Goal: Transaction & Acquisition: Download file/media

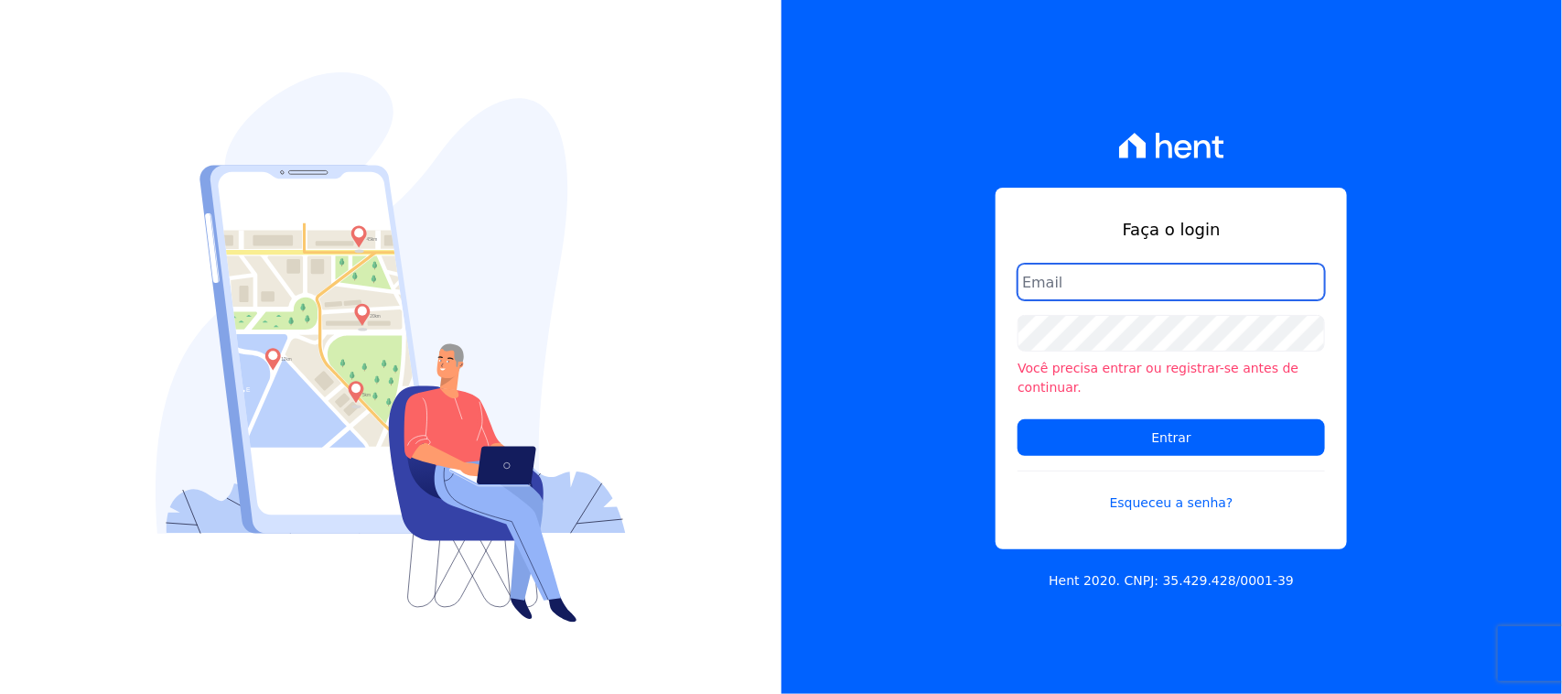
click at [1067, 300] on input "email" at bounding box center [1172, 282] width 308 height 37
type input "cobranca@construtorafarias.com.br"
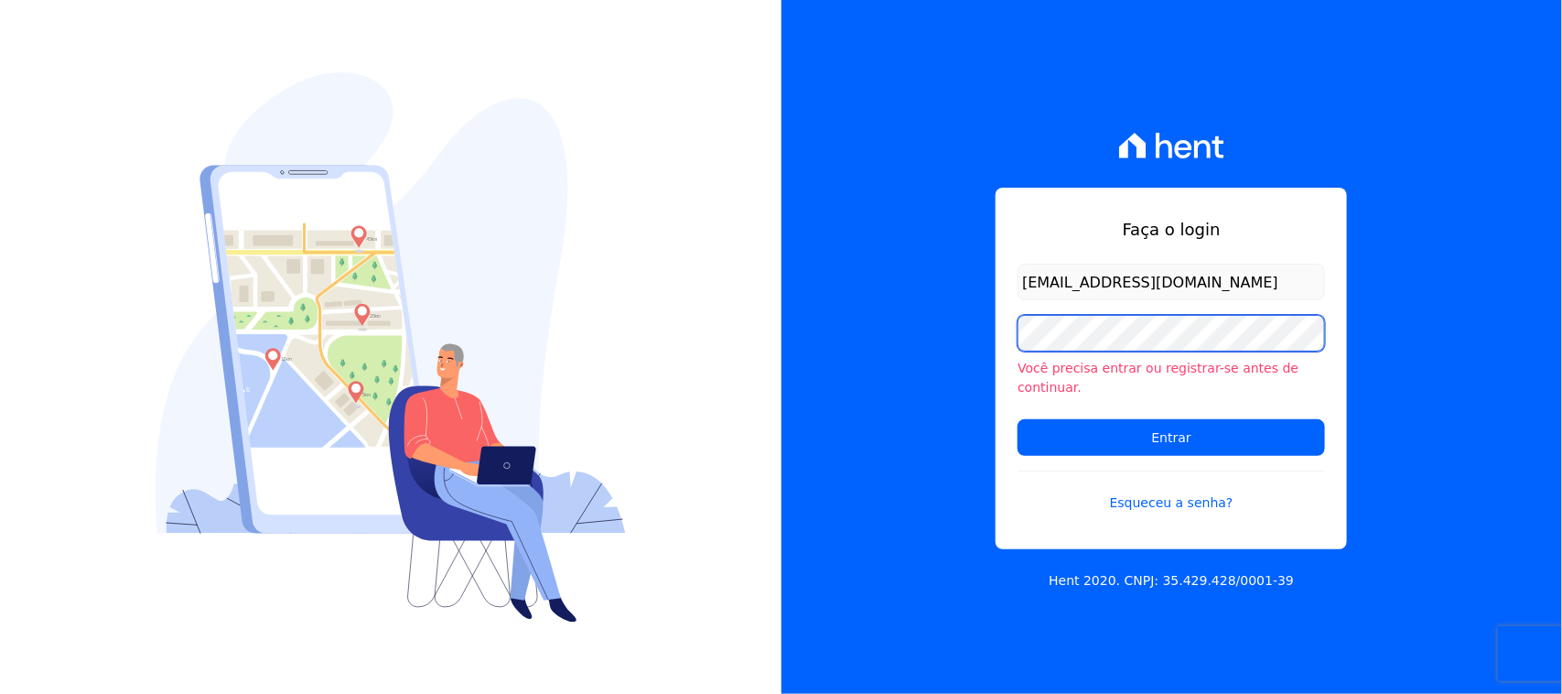
click at [1018, 419] on input "Entrar" at bounding box center [1172, 437] width 308 height 37
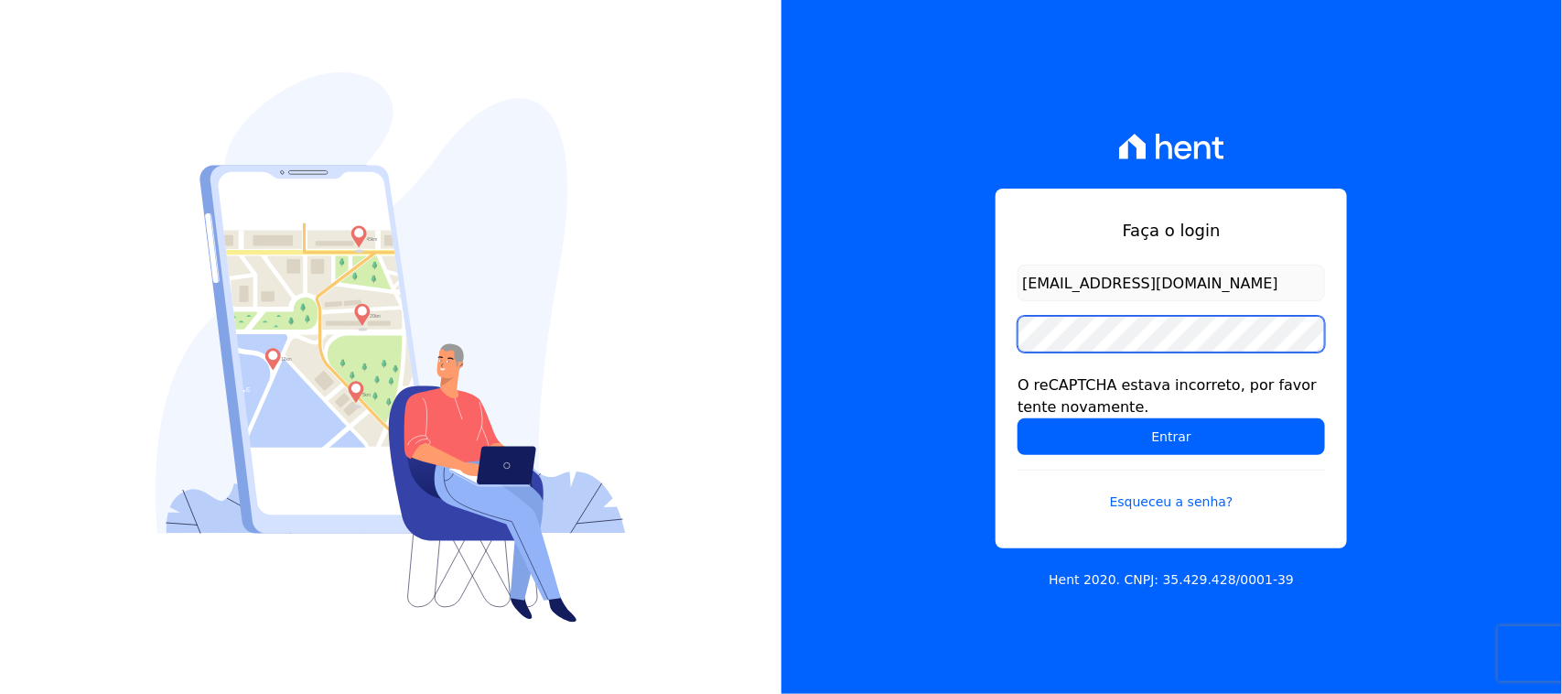
click at [1018, 418] on input "Entrar" at bounding box center [1172, 436] width 308 height 37
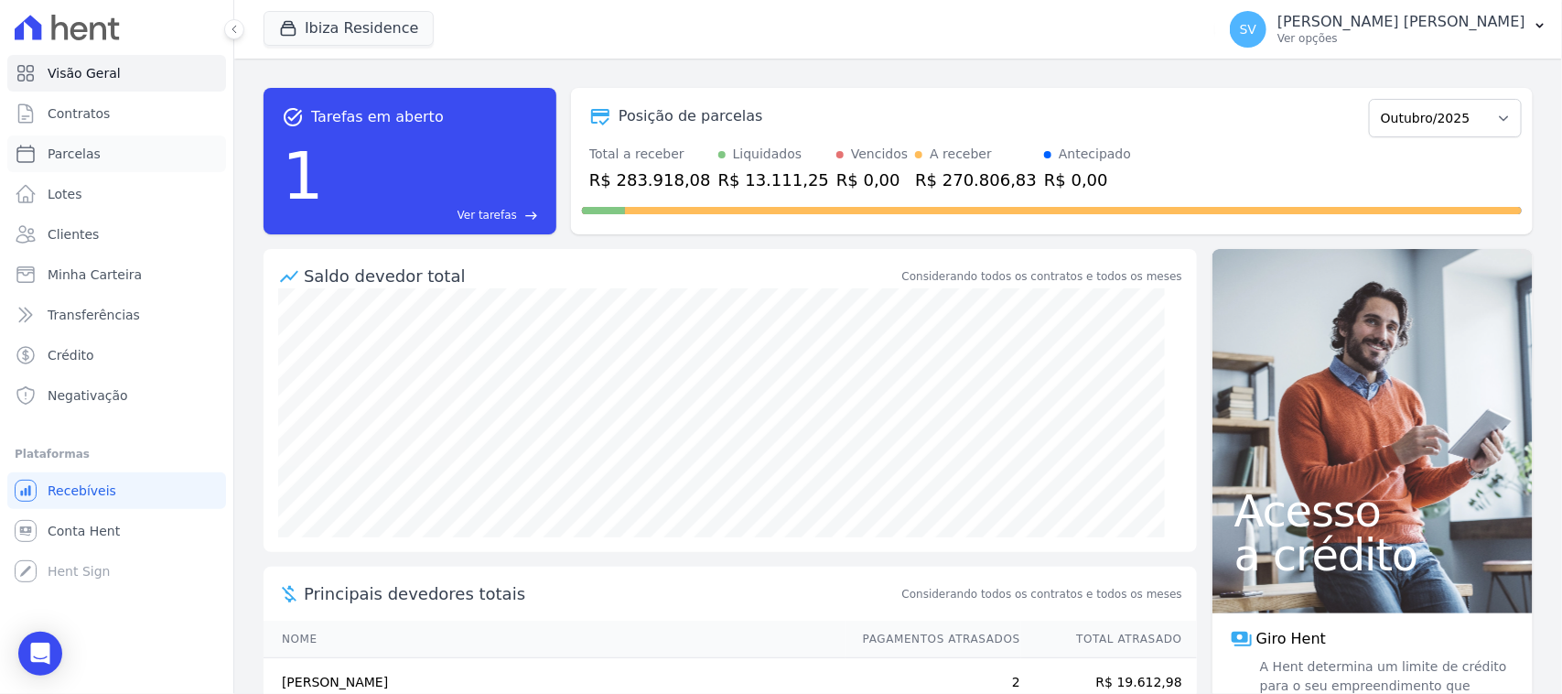
click at [97, 160] on link "Parcelas" at bounding box center [116, 153] width 219 height 37
click at [354, 19] on button "Ibiza Residence" at bounding box center [349, 28] width 170 height 35
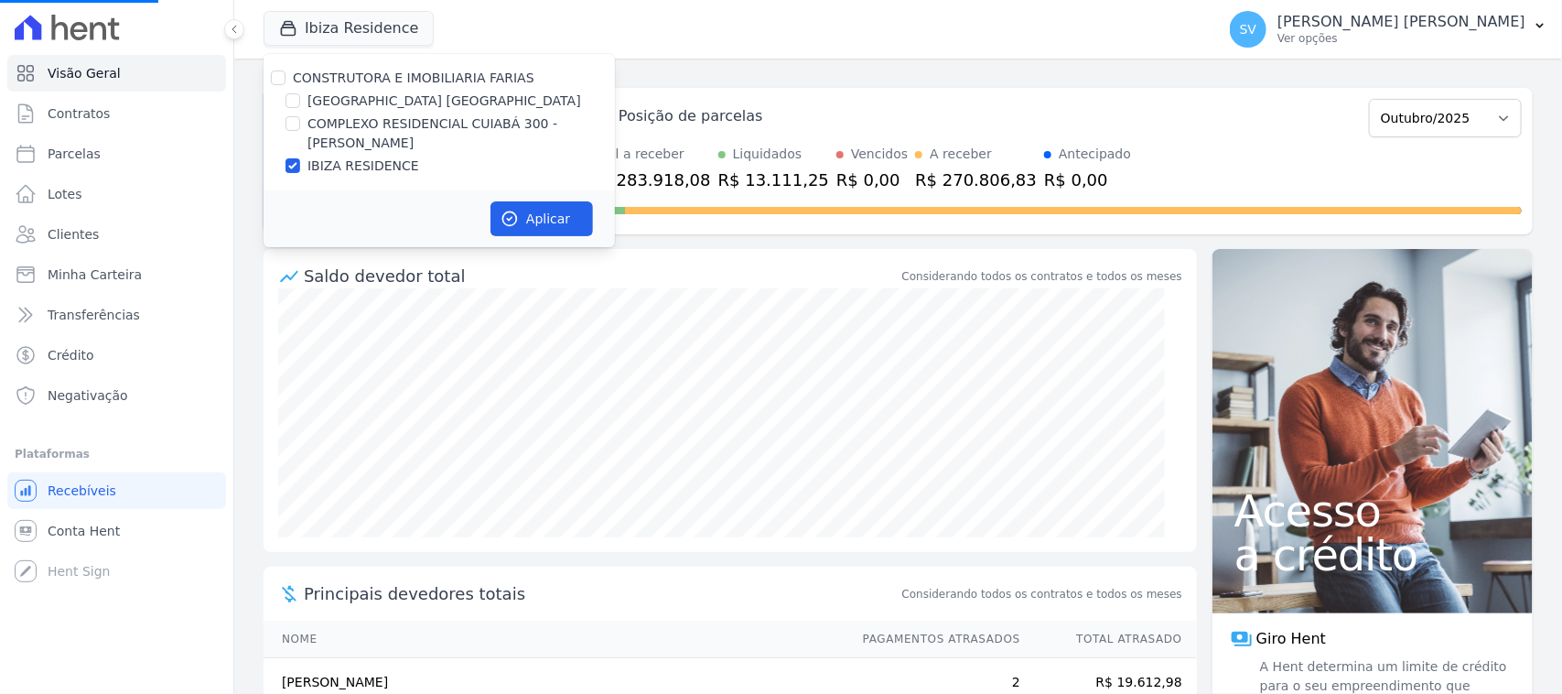
select select
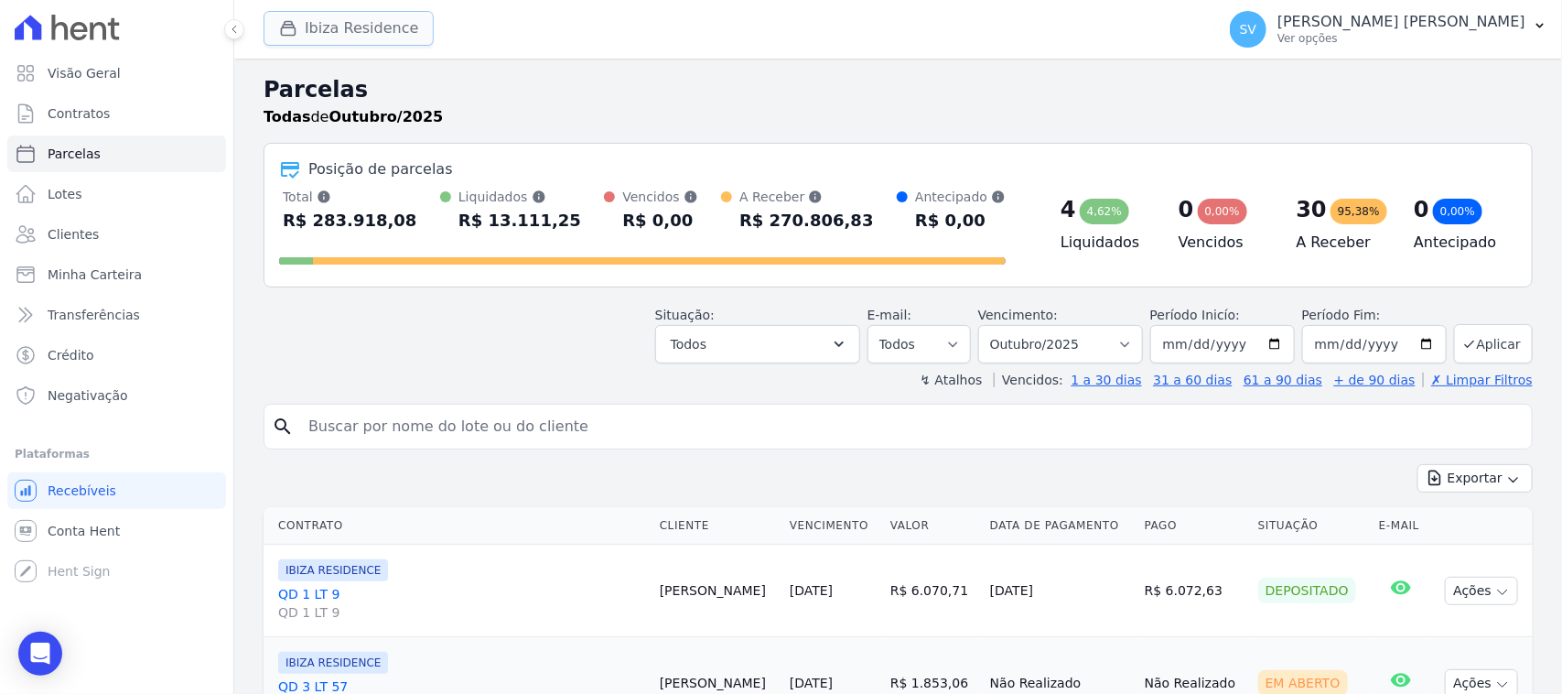
click at [362, 38] on button "Ibiza Residence" at bounding box center [349, 28] width 170 height 35
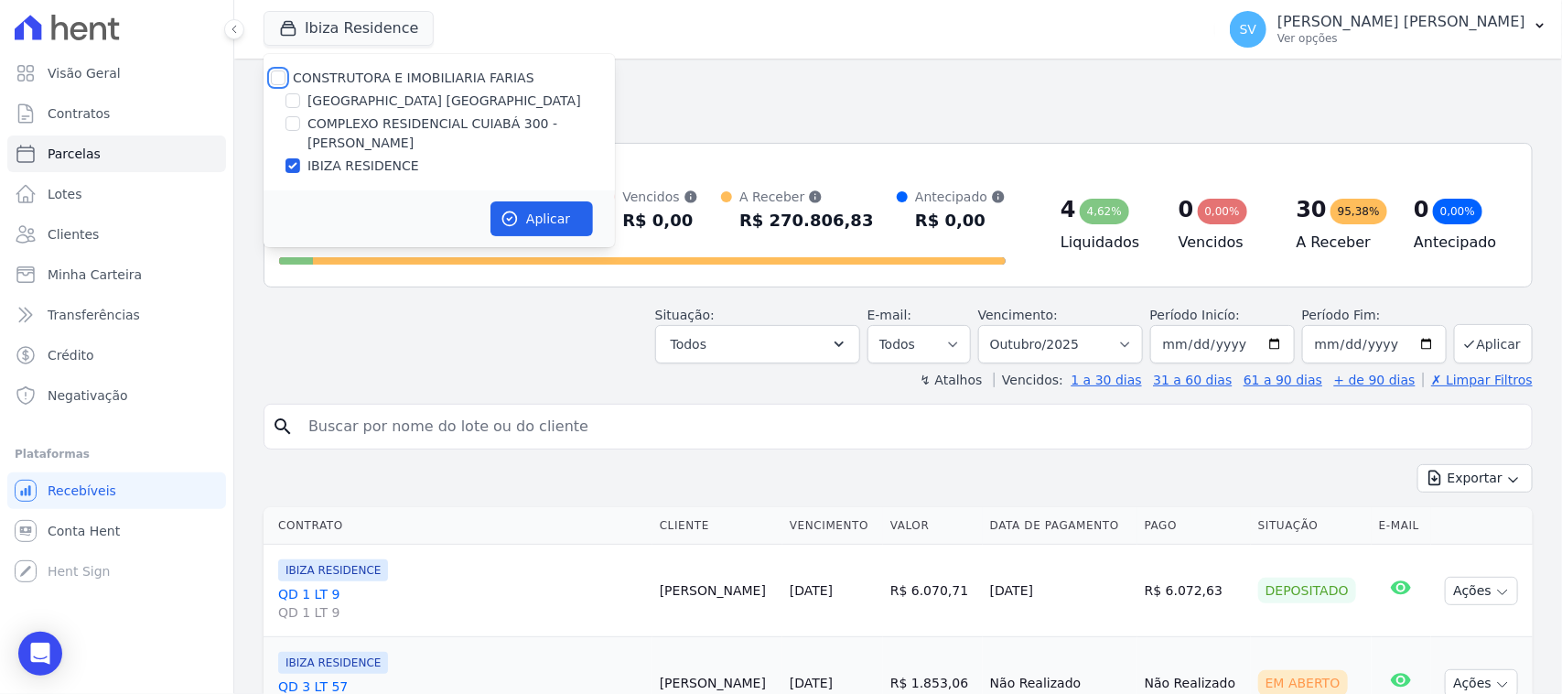
click at [276, 75] on input "CONSTRUTORA E IMOBILIARIA FARIAS" at bounding box center [278, 77] width 15 height 15
checkbox input "true"
drag, startPoint x: 578, startPoint y: 222, endPoint x: 500, endPoint y: 198, distance: 81.4
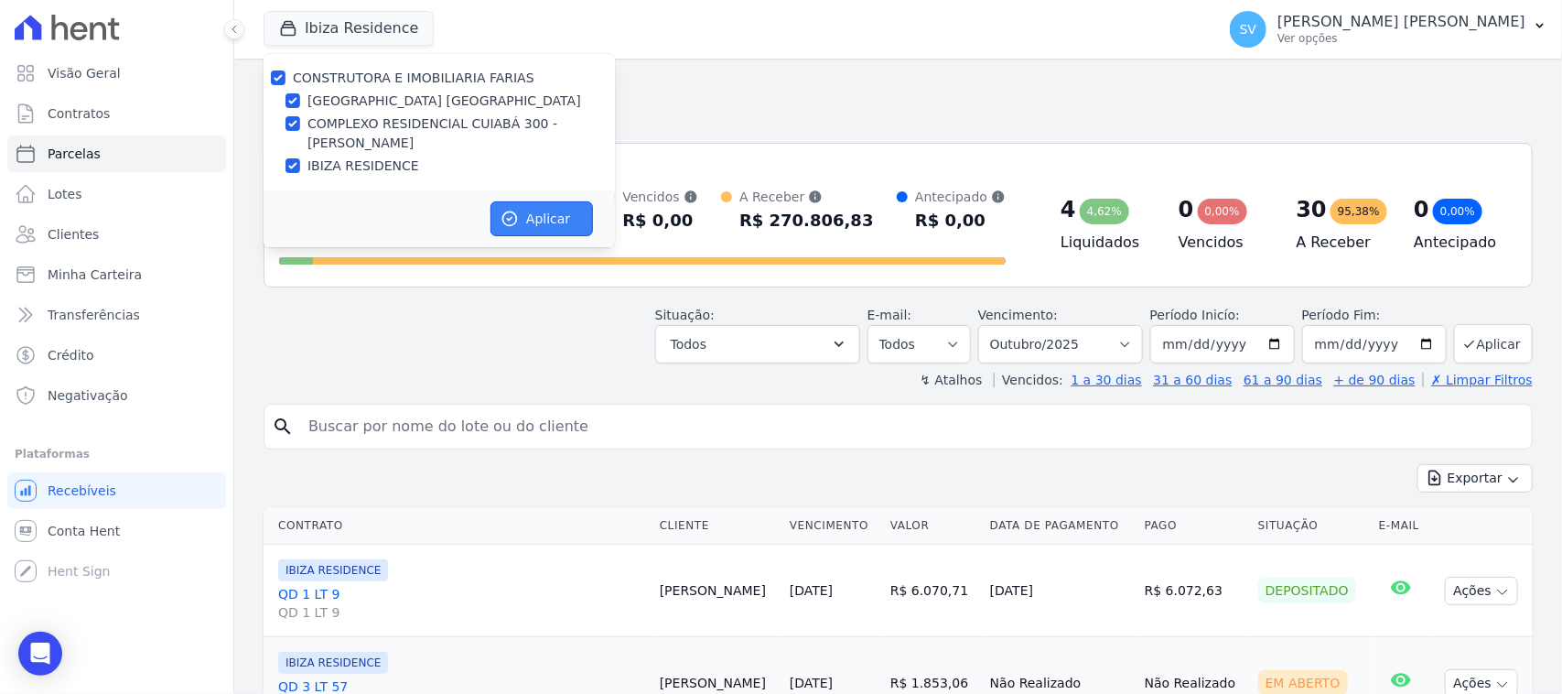
click at [573, 220] on button "Aplicar" at bounding box center [542, 218] width 103 height 35
select select
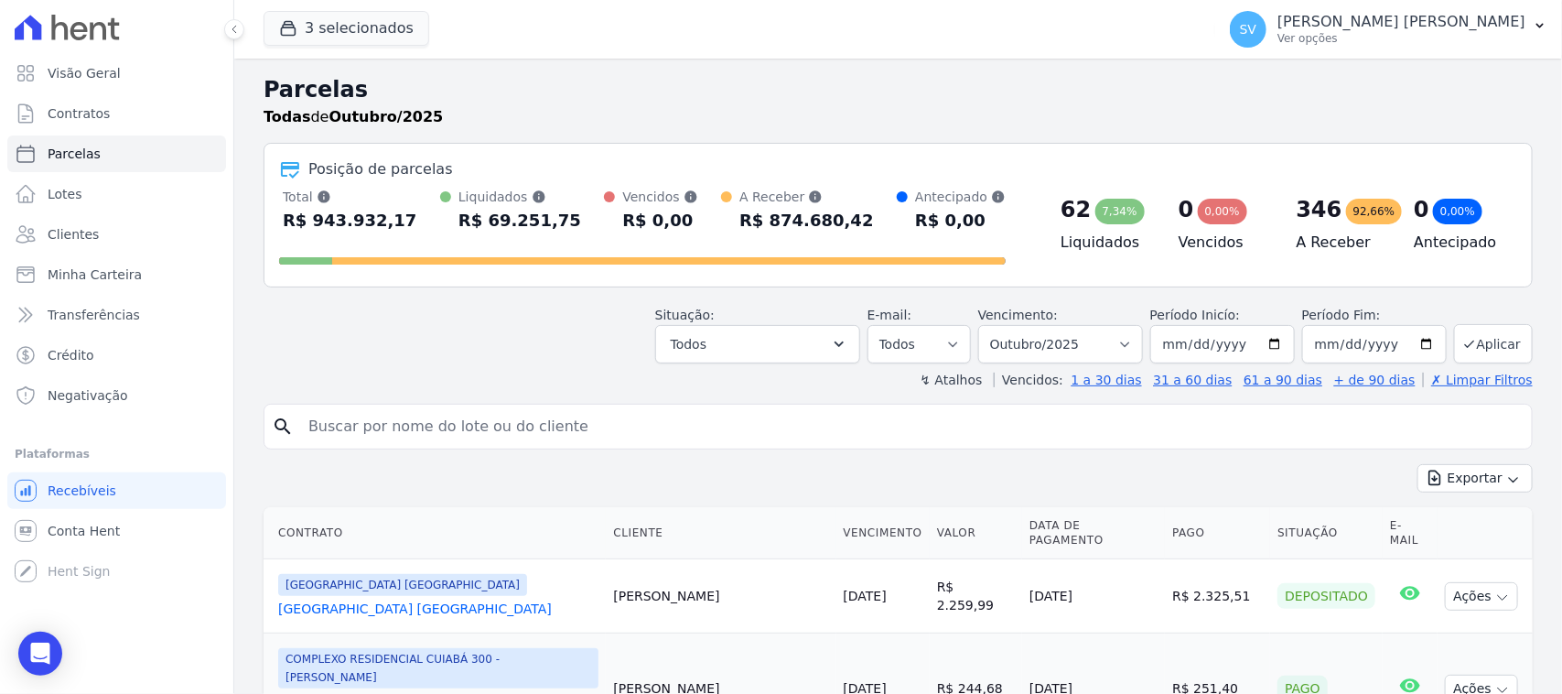
click at [531, 431] on input "search" at bounding box center [910, 426] width 1227 height 37
type input "ELIEVERSON DOUGLAS DA COSTA"
drag, startPoint x: 547, startPoint y: 424, endPoint x: 308, endPoint y: 437, distance: 240.2
click at [308, 437] on input "ELIEVERSON DOUGLAS DA COSTA" at bounding box center [910, 426] width 1227 height 37
click at [971, 422] on input "ELIEVERSON DOUGLAS DA COSTA" at bounding box center [910, 426] width 1227 height 37
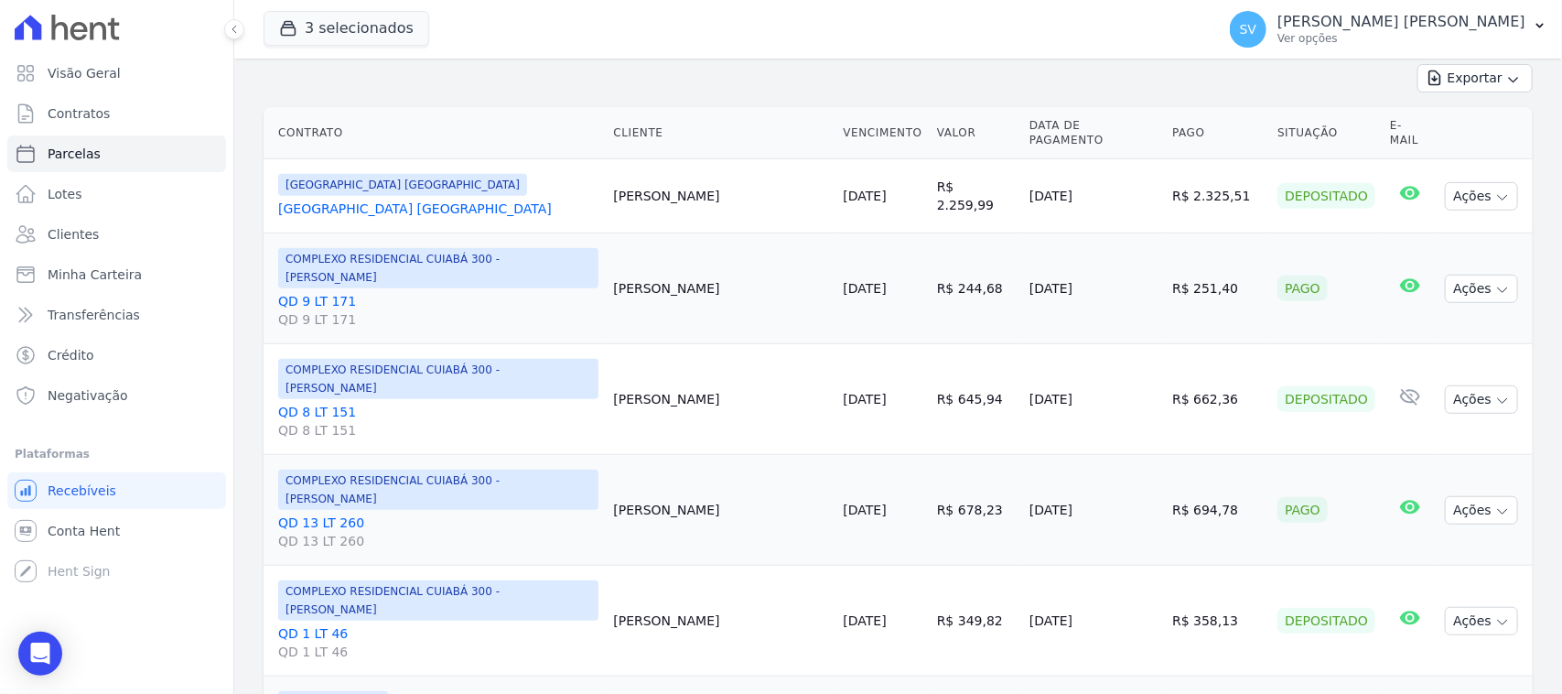
scroll to position [458, 0]
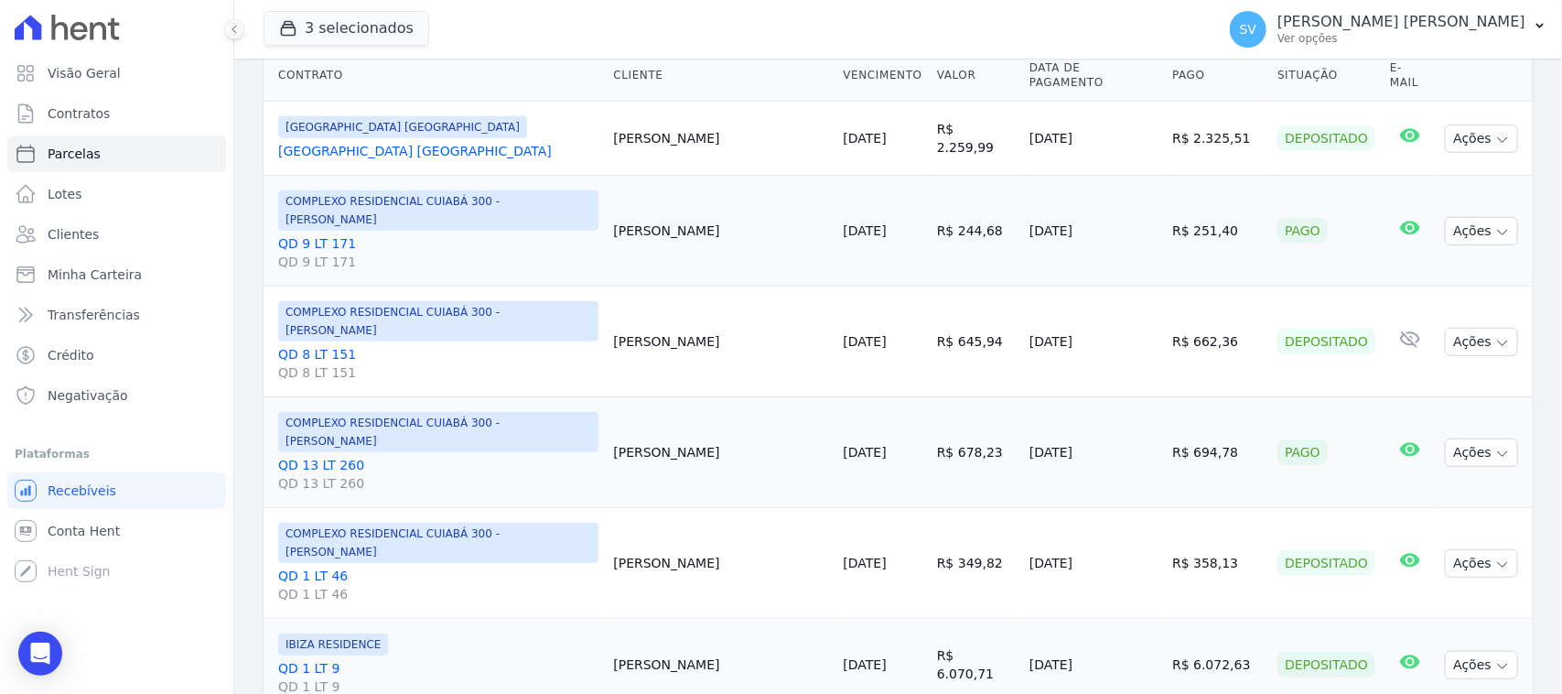
select select
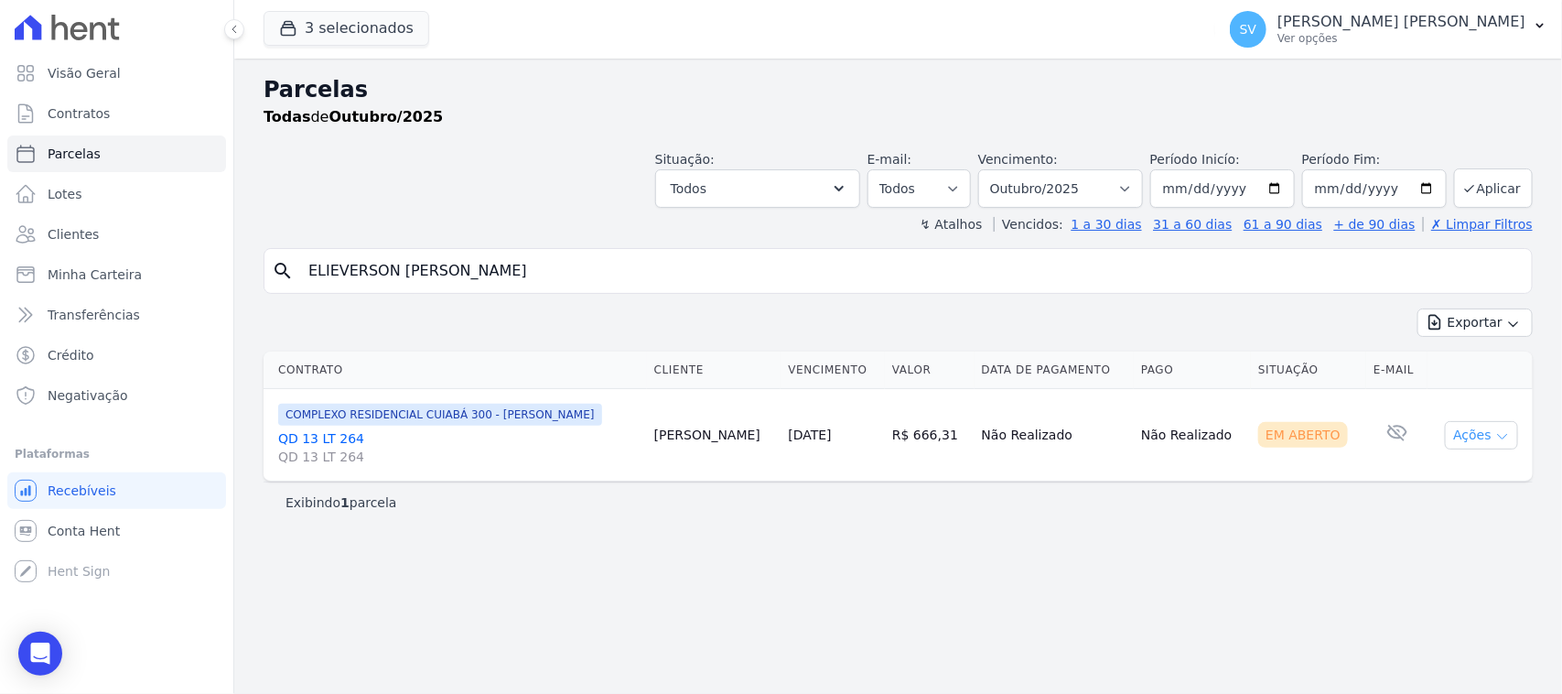
click at [1499, 427] on button "Ações" at bounding box center [1481, 435] width 73 height 28
click at [1443, 482] on link "Ver boleto" at bounding box center [1475, 477] width 176 height 34
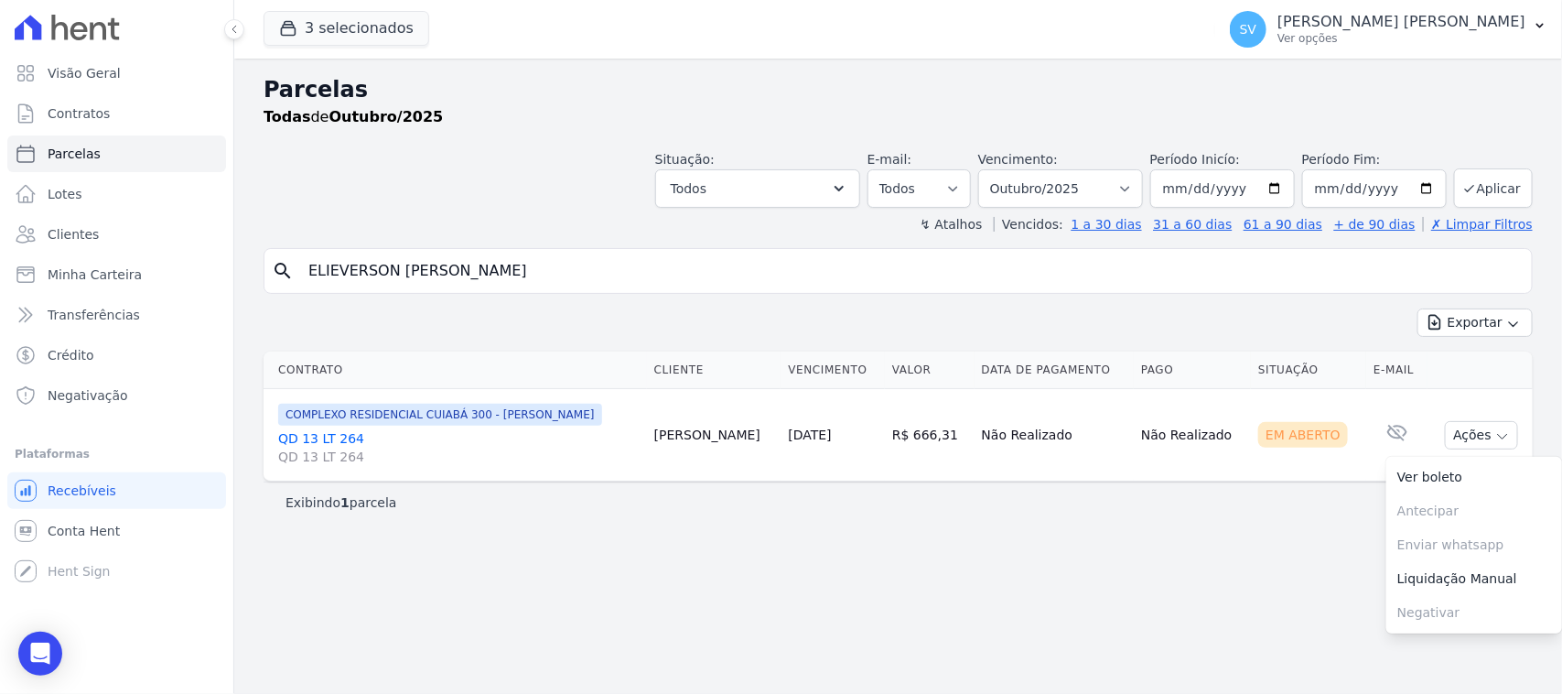
drag, startPoint x: 551, startPoint y: 258, endPoint x: 227, endPoint y: 267, distance: 324.1
click at [227, 267] on div "Visão Geral Contratos Parcelas Lotes Clientes Minha Carteira Transferências Cré…" at bounding box center [781, 347] width 1562 height 694
paste input "Khenvia Palomma Kayra Souza Nascimento"
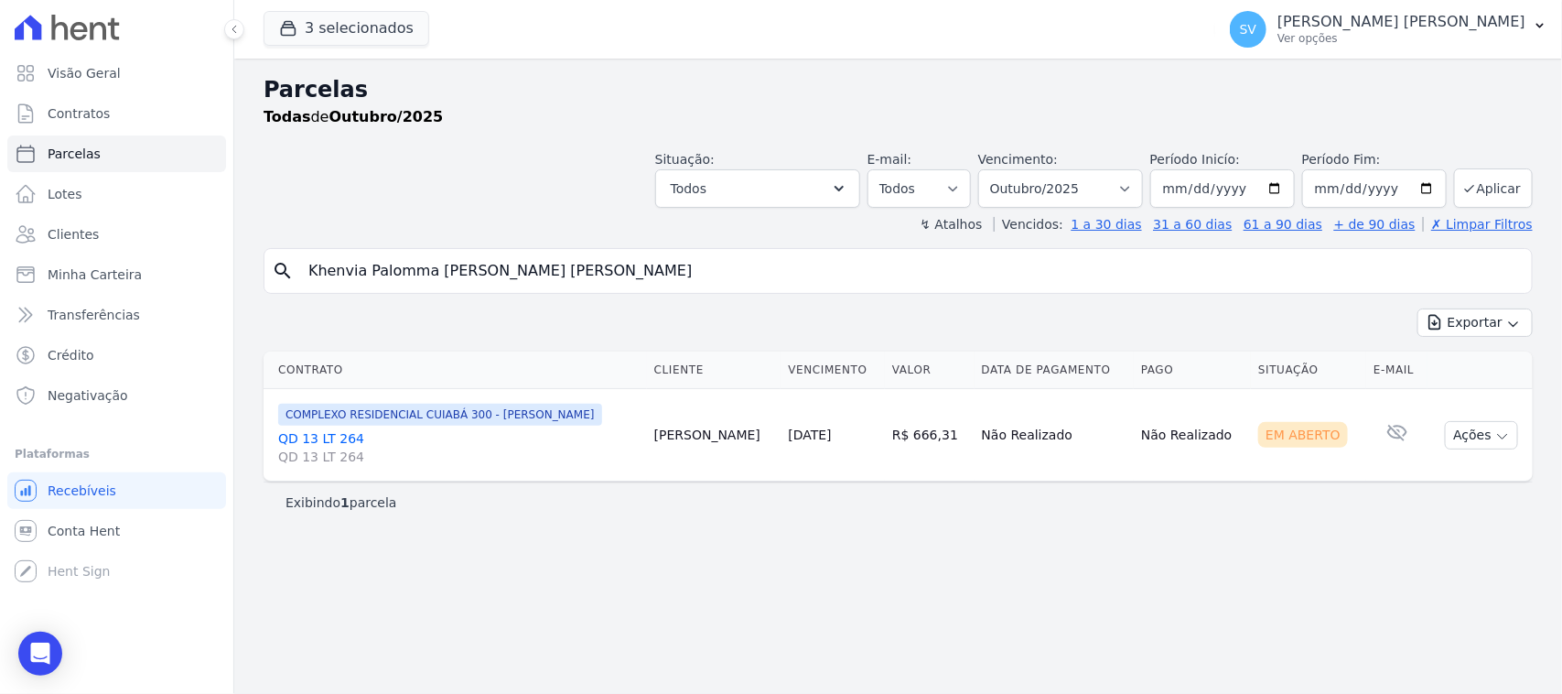
type input "Khenvia Palomma Kayra Souza Nascimento"
select select
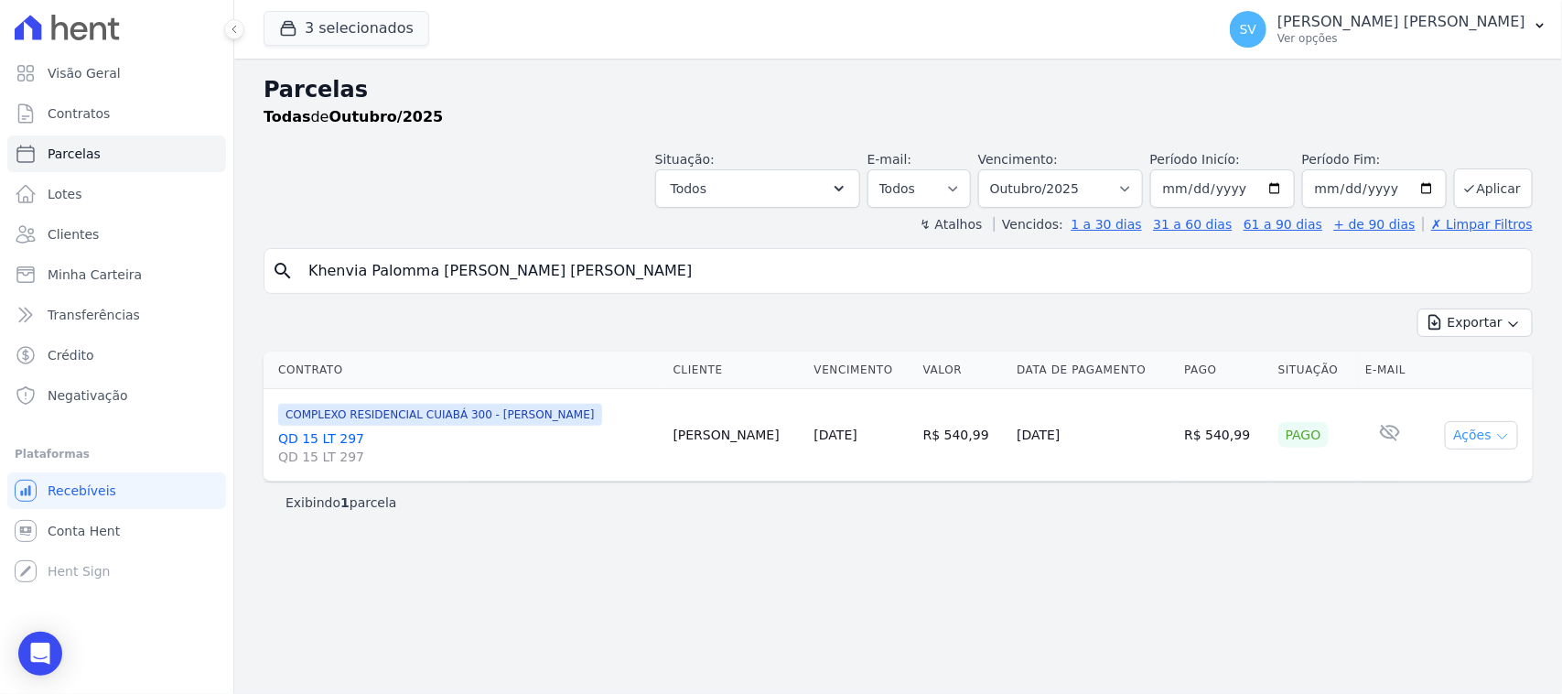
click at [1471, 439] on button "Ações" at bounding box center [1481, 435] width 73 height 28
click at [1117, 258] on input "Khenvia Palomma Kayra Souza Nascimento" at bounding box center [910, 271] width 1227 height 37
drag, startPoint x: 1021, startPoint y: 543, endPoint x: 1014, endPoint y: 536, distance: 9.7
click at [1018, 540] on div "Parcelas Todas de Outubro/2025 Situação: Agendado Em Aberto Pago Processando Ca…" at bounding box center [898, 376] width 1328 height 635
click at [784, 261] on input "Khenvia Palomma Kayra Souza Nascimento" at bounding box center [910, 271] width 1227 height 37
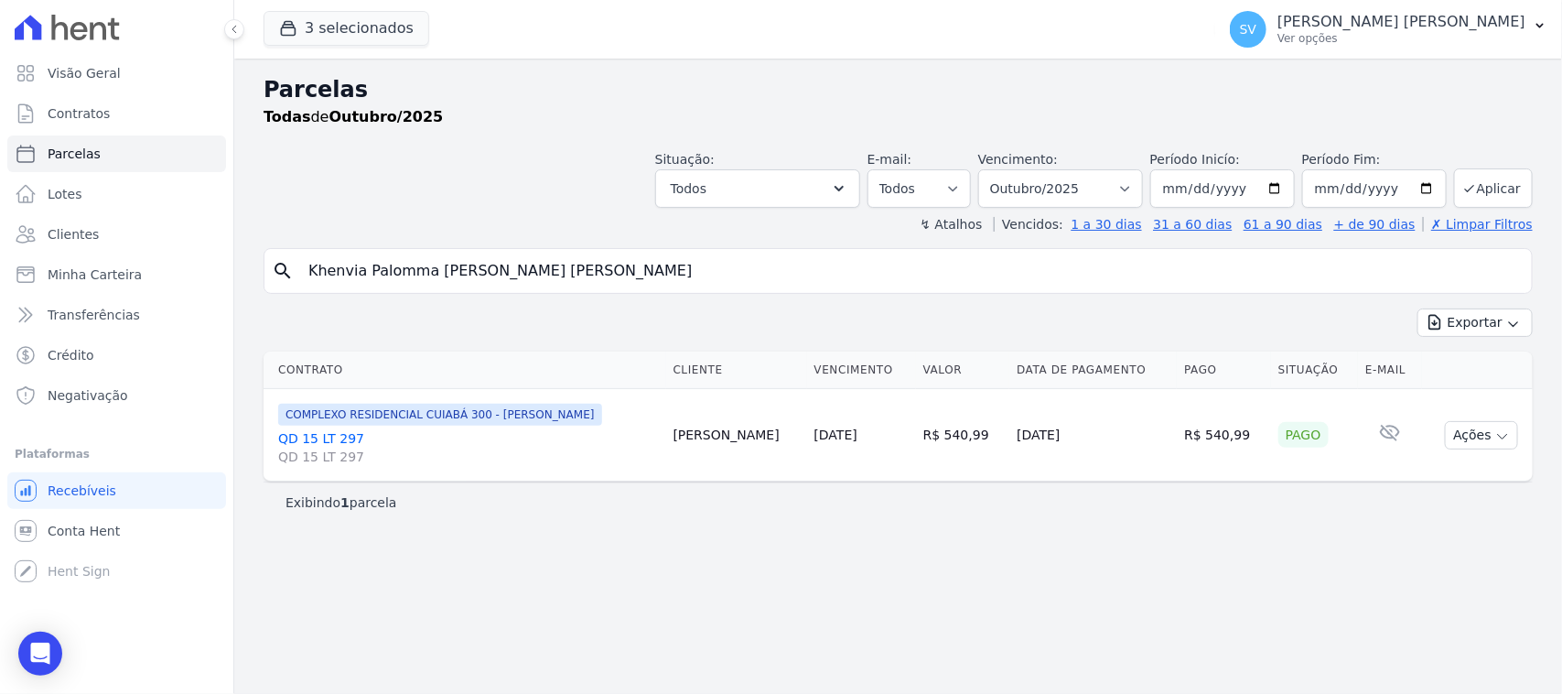
drag, startPoint x: 784, startPoint y: 262, endPoint x: 372, endPoint y: 258, distance: 411.9
click at [326, 276] on input "Khenvia Palomma Kayra Souza Nascimento" at bounding box center [910, 271] width 1227 height 37
click at [462, 226] on div "↯ Atalhos Vencidos: 1 a 30 dias 31 a 60 dias 61 a 90 dias + de 90 dias ✗ Limpar…" at bounding box center [899, 224] width 1270 height 18
click at [1411, 4] on button "SV SHIRLEY VANESSA SOUSA ALVES Ver opções" at bounding box center [1389, 29] width 347 height 51
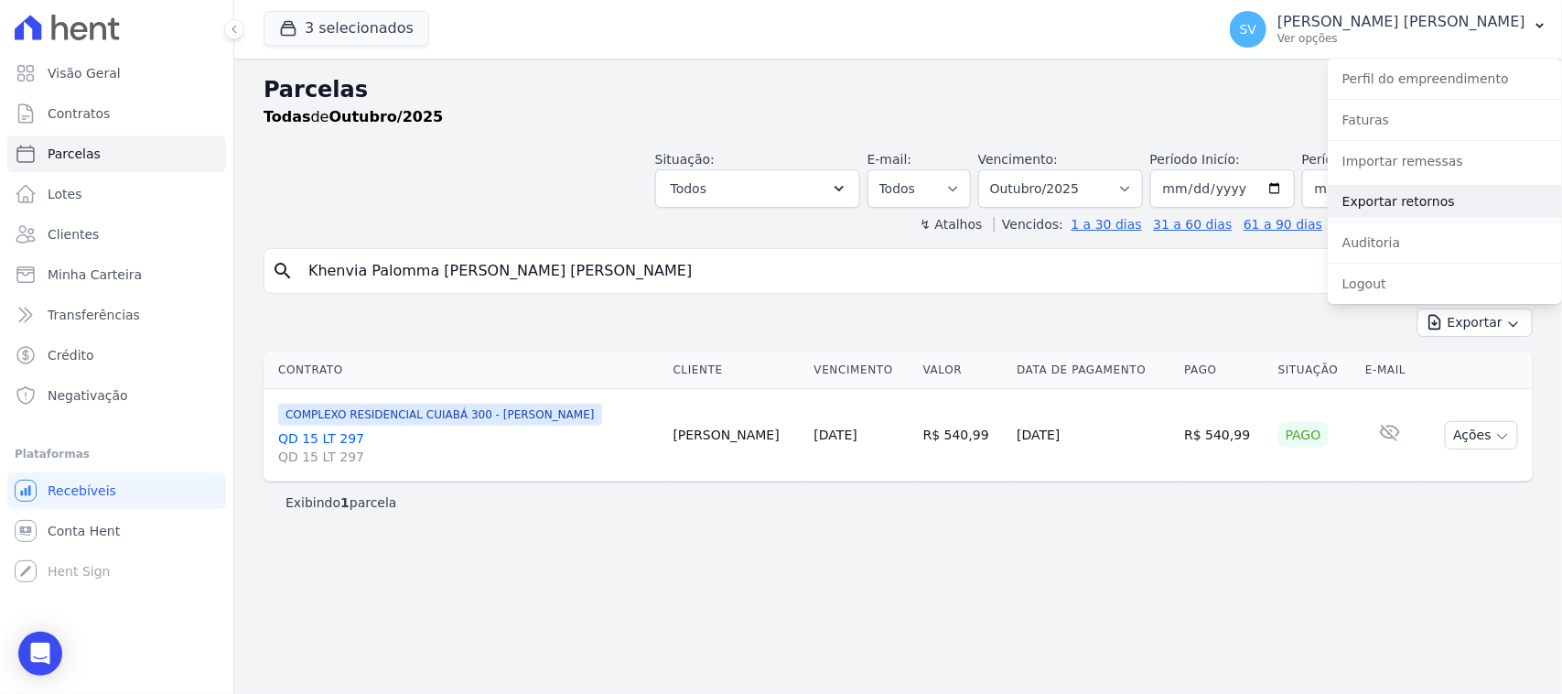
click at [1439, 186] on link "Exportar retornos" at bounding box center [1445, 201] width 234 height 33
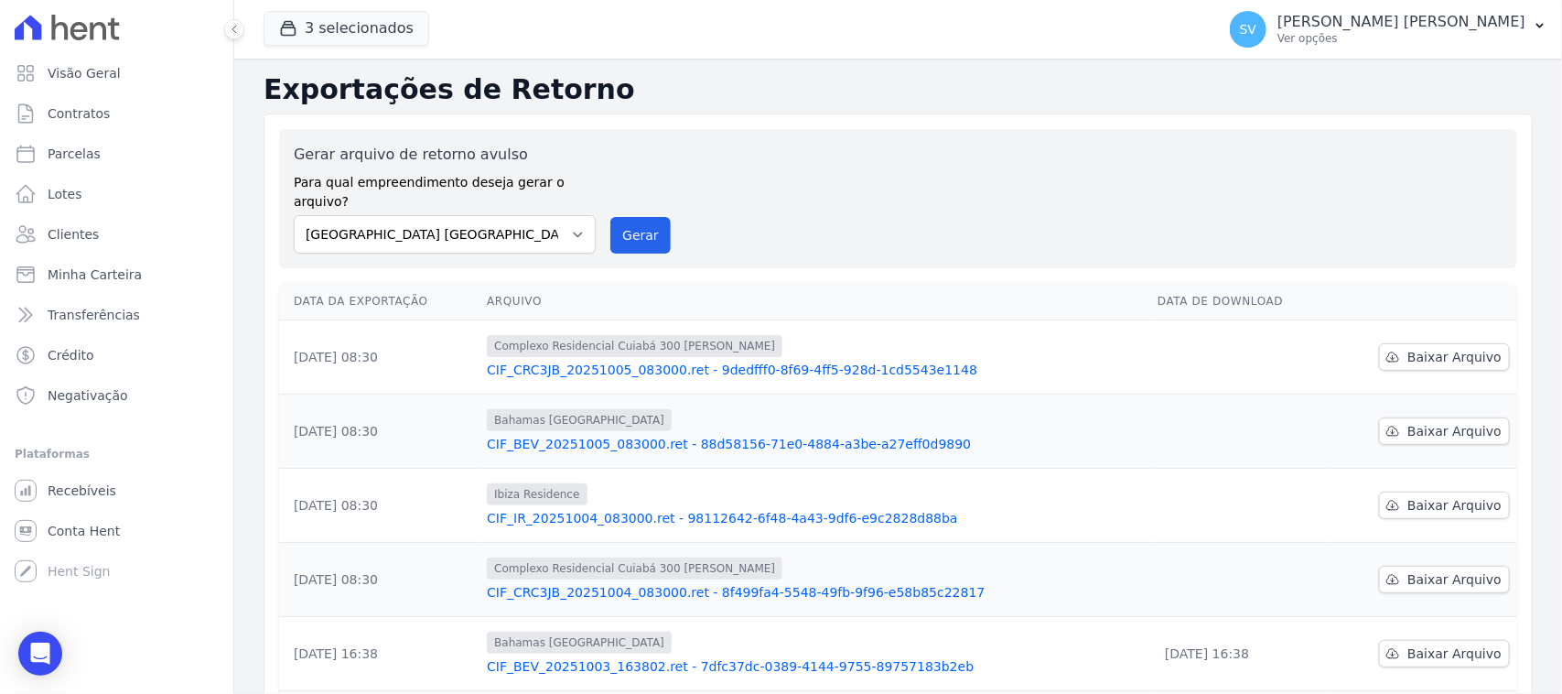
drag, startPoint x: 1402, startPoint y: 41, endPoint x: 1415, endPoint y: 89, distance: 49.3
click at [1402, 39] on p "Ver opções" at bounding box center [1402, 38] width 248 height 15
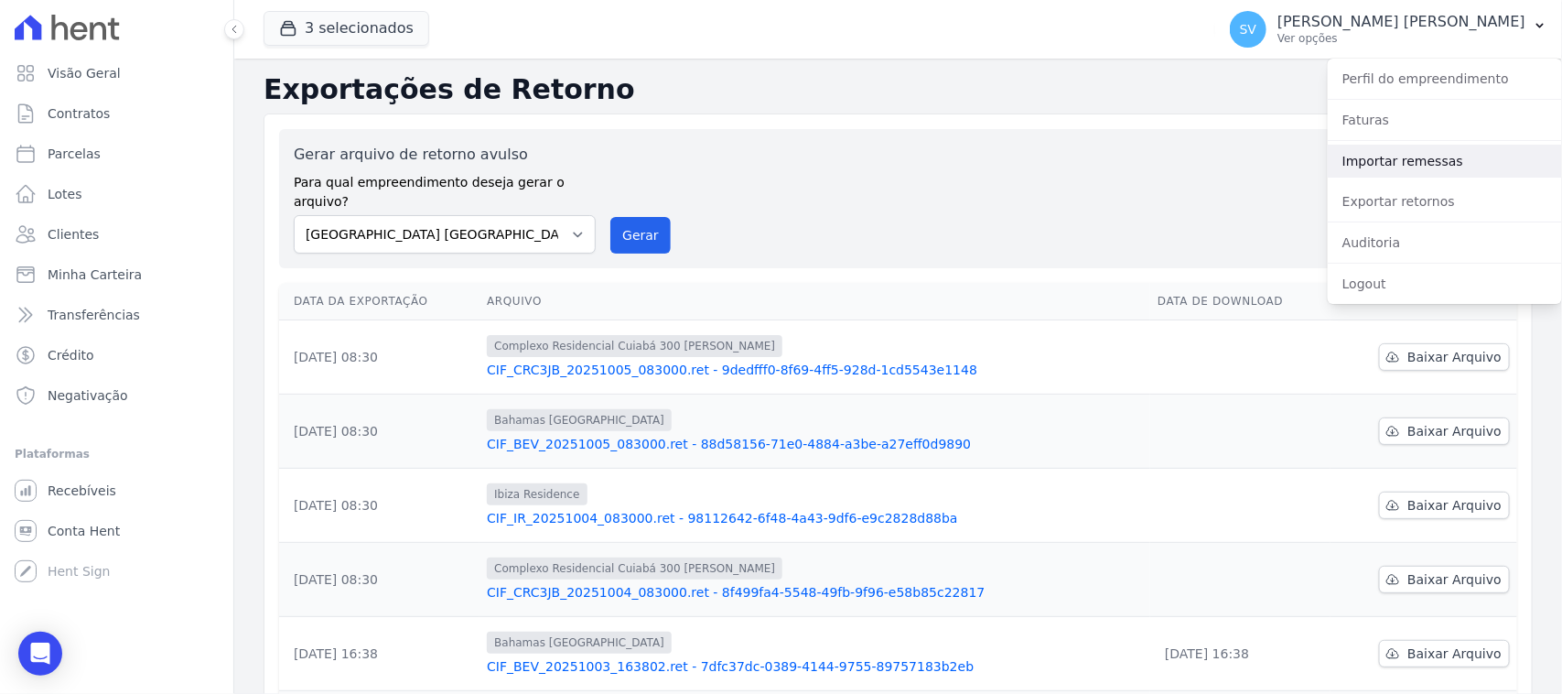
click at [1426, 165] on link "Importar remessas" at bounding box center [1445, 161] width 234 height 33
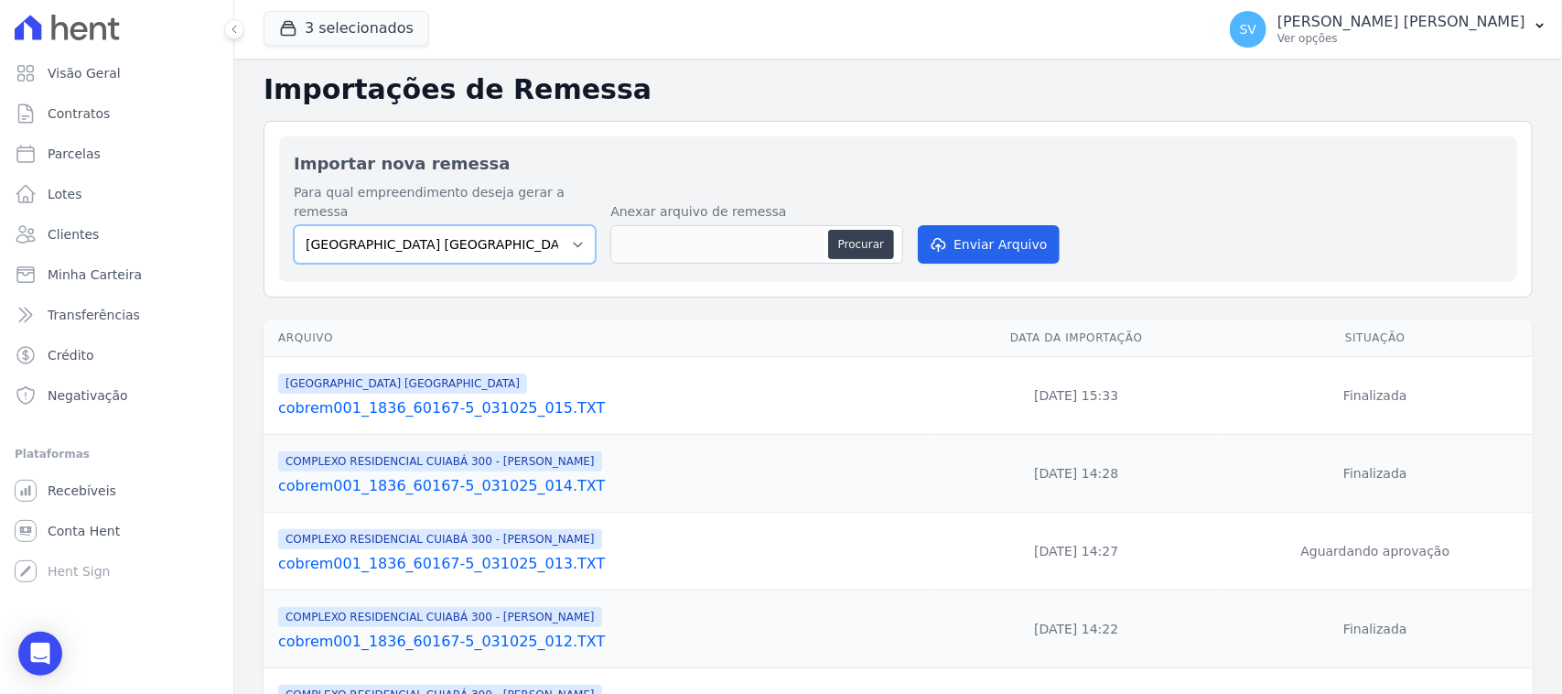
click at [554, 230] on select "BAHAMAS EAST VILLAGE COMPLEXO RESIDENCIAL CUIABÁ 300 - JOÃO DE BARRO IBIZA RESI…" at bounding box center [445, 244] width 302 height 38
select select "a999329b-d322-46c5-b2df-9163b092fb9b"
click at [294, 225] on select "BAHAMAS EAST VILLAGE COMPLEXO RESIDENCIAL CUIABÁ 300 - JOÃO DE BARRO IBIZA RESI…" at bounding box center [445, 244] width 302 height 38
click at [859, 230] on button "Procurar" at bounding box center [861, 244] width 66 height 29
type input "cobrem001_1836_60167-5_061025_001.TXT"
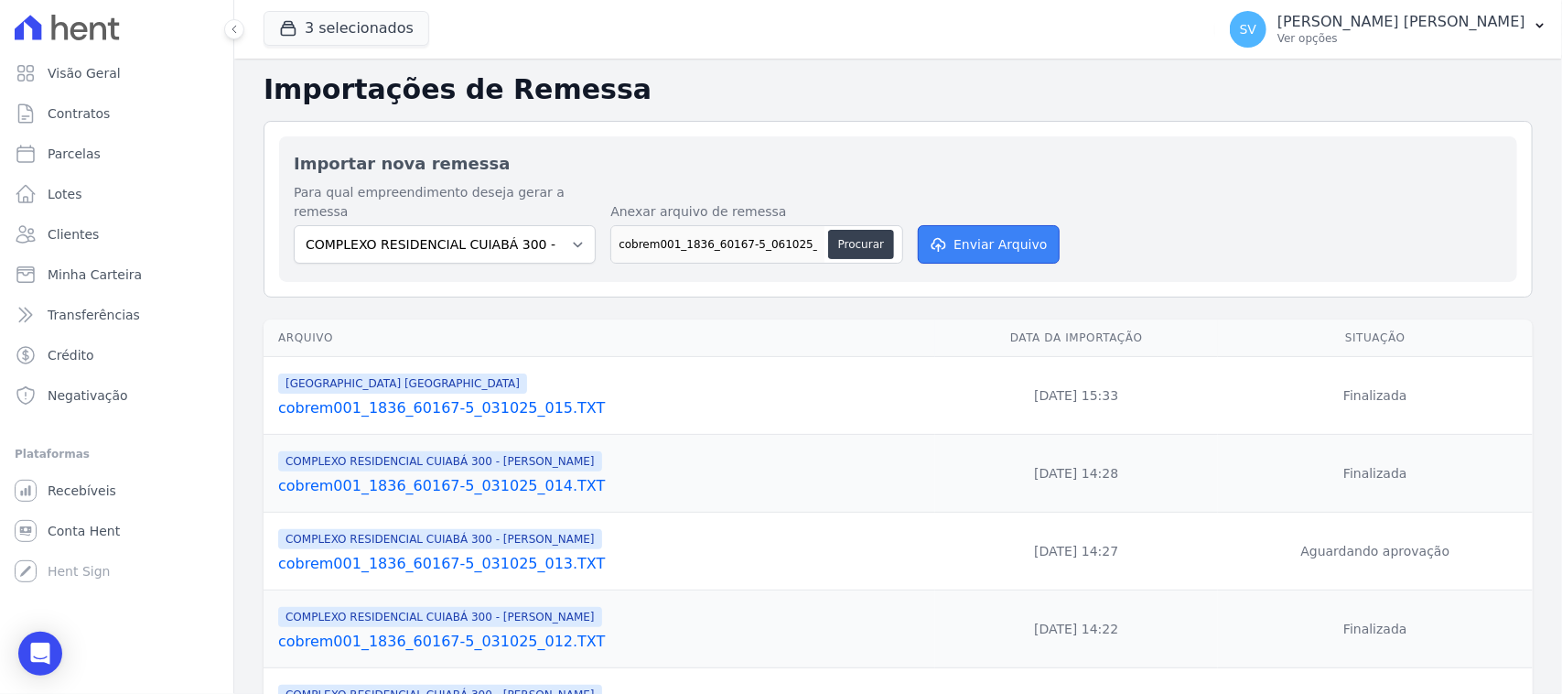
click at [1042, 233] on button "Enviar Arquivo" at bounding box center [988, 244] width 141 height 38
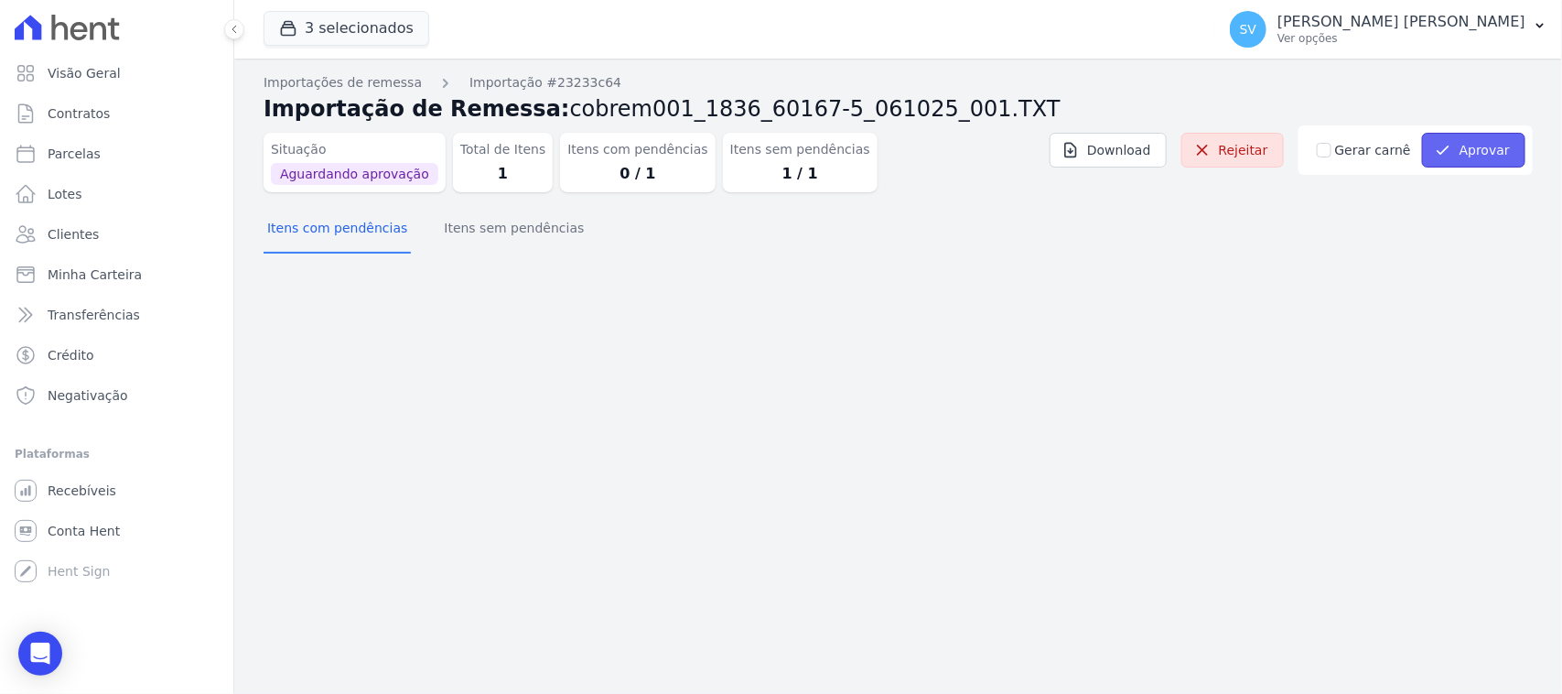
click at [1474, 156] on button "Aprovar" at bounding box center [1473, 150] width 103 height 35
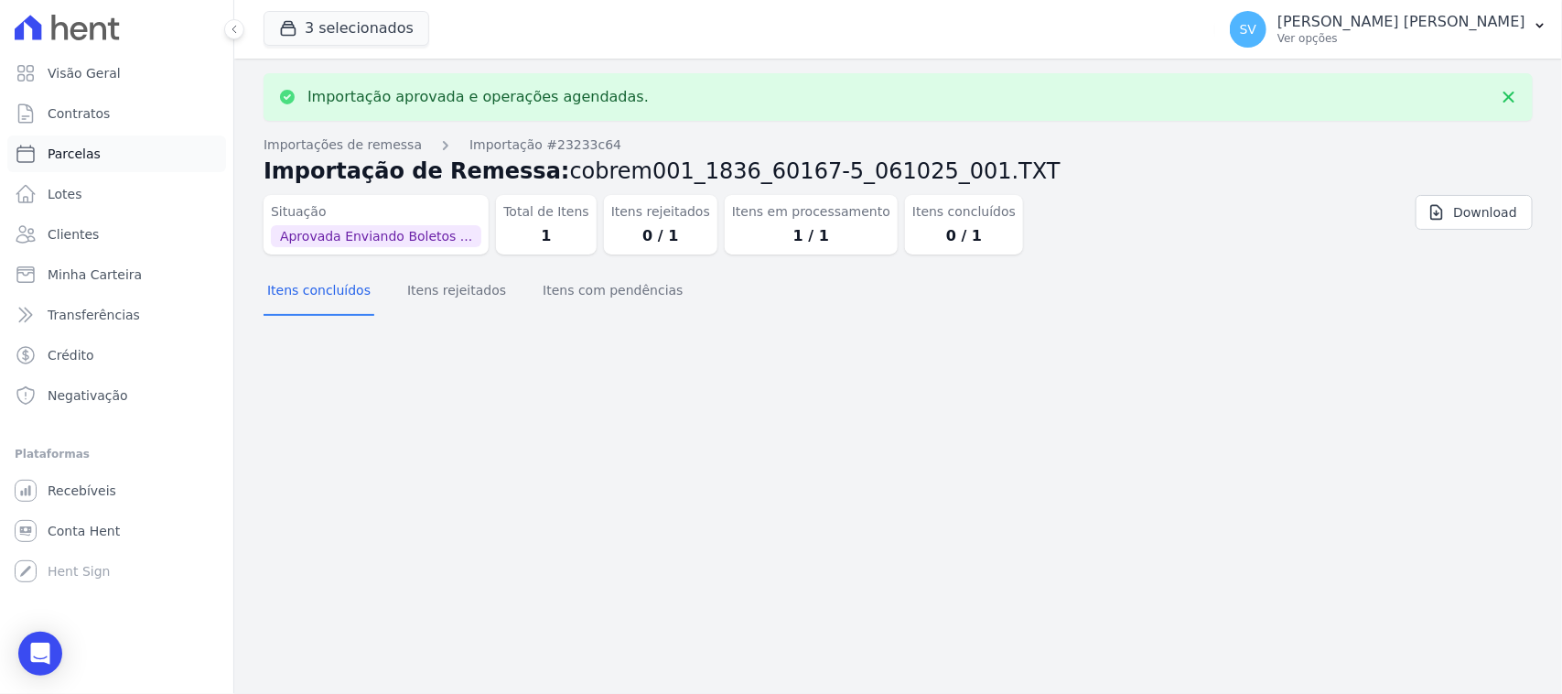
click at [124, 153] on link "Parcelas" at bounding box center [116, 153] width 219 height 37
select select
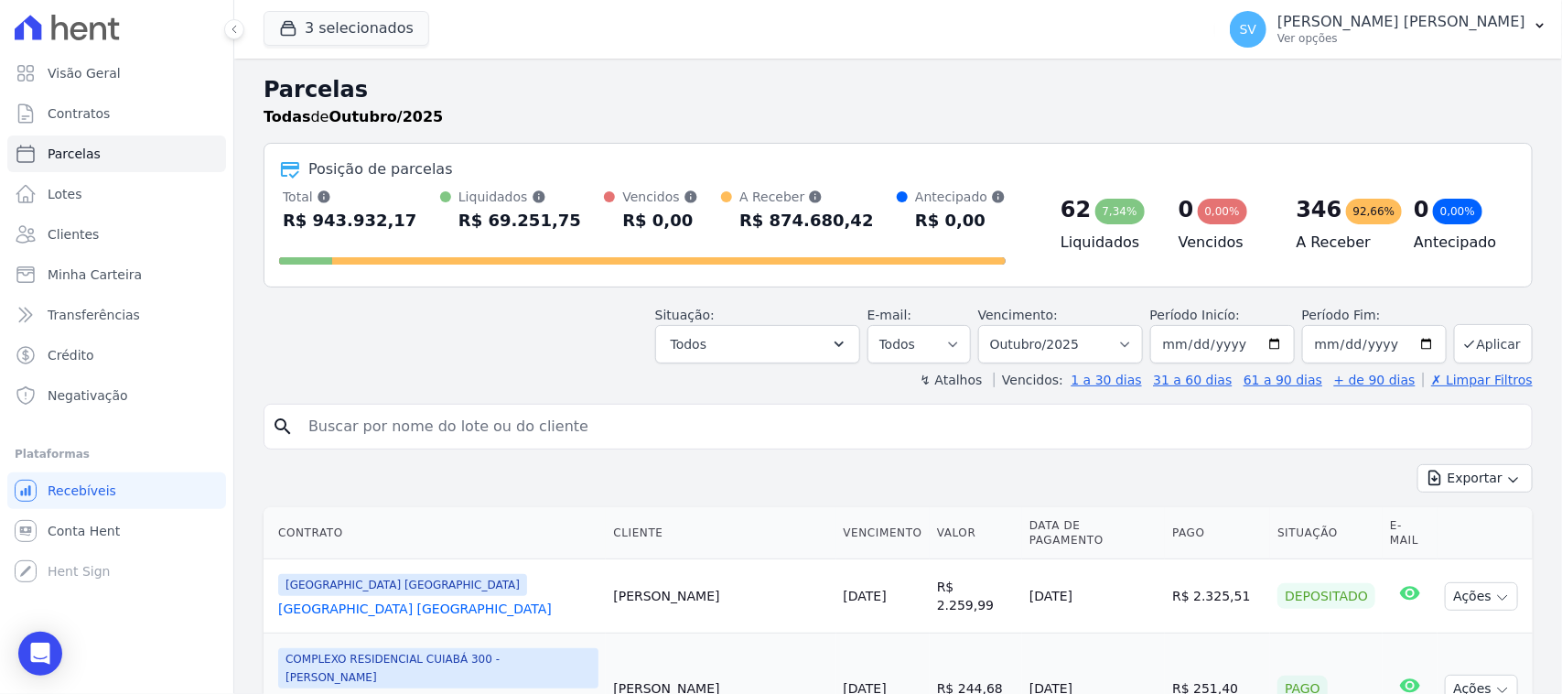
drag, startPoint x: 867, startPoint y: 418, endPoint x: 858, endPoint y: 428, distance: 13.6
click at [866, 419] on input "search" at bounding box center [910, 426] width 1227 height 37
paste input "Maykon Dougllas Reis"
type input "Maykon Dougllas Reis Fortes Saldanha"
select select
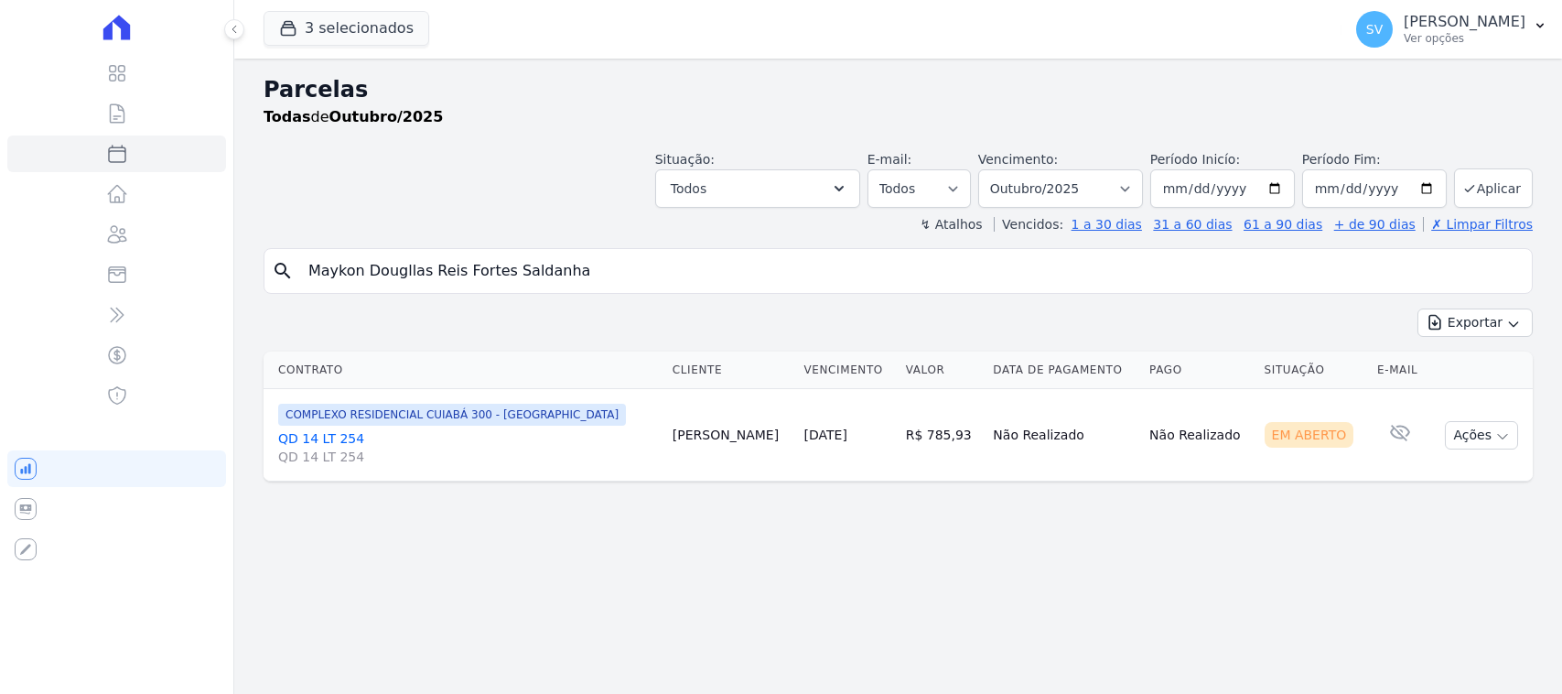
select select
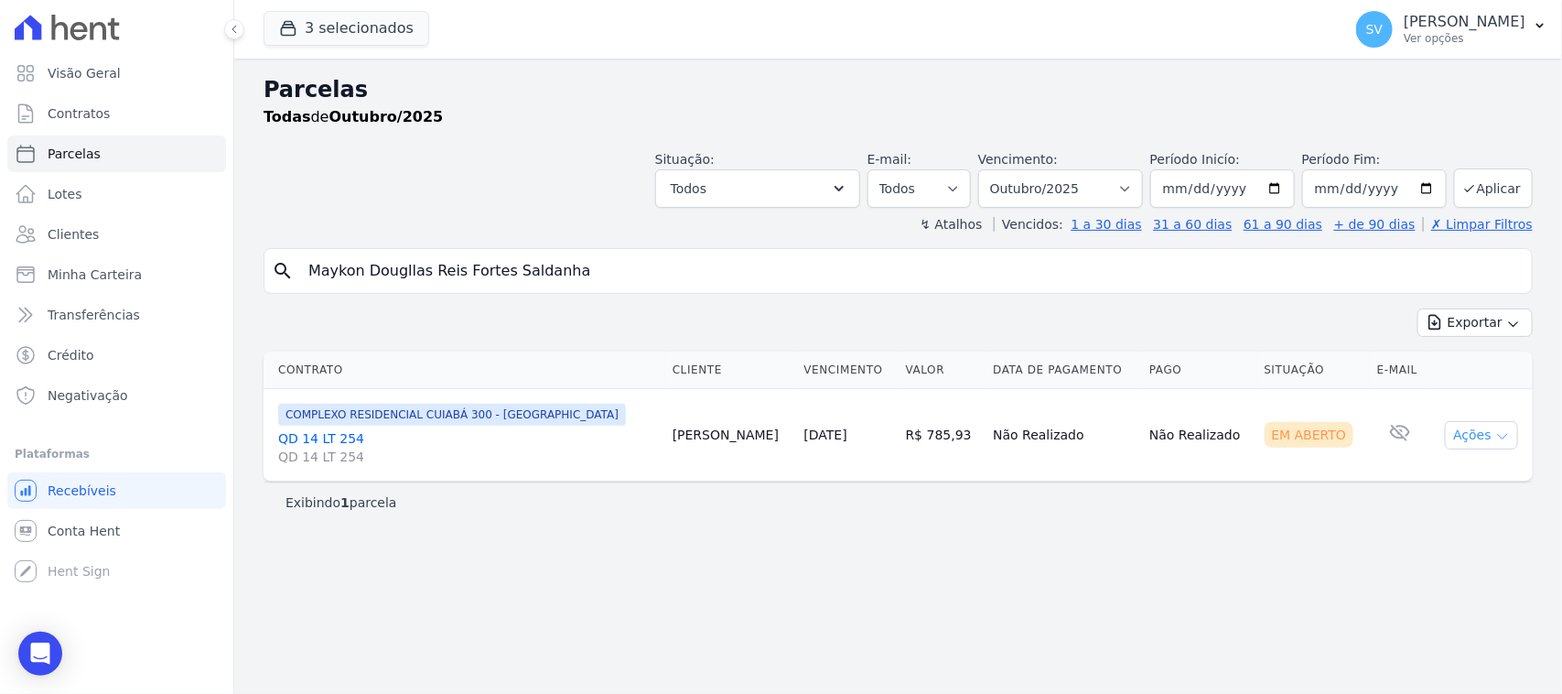
click at [1458, 449] on button "Ações" at bounding box center [1481, 435] width 73 height 28
click at [1442, 477] on link "Ver boleto" at bounding box center [1475, 477] width 176 height 34
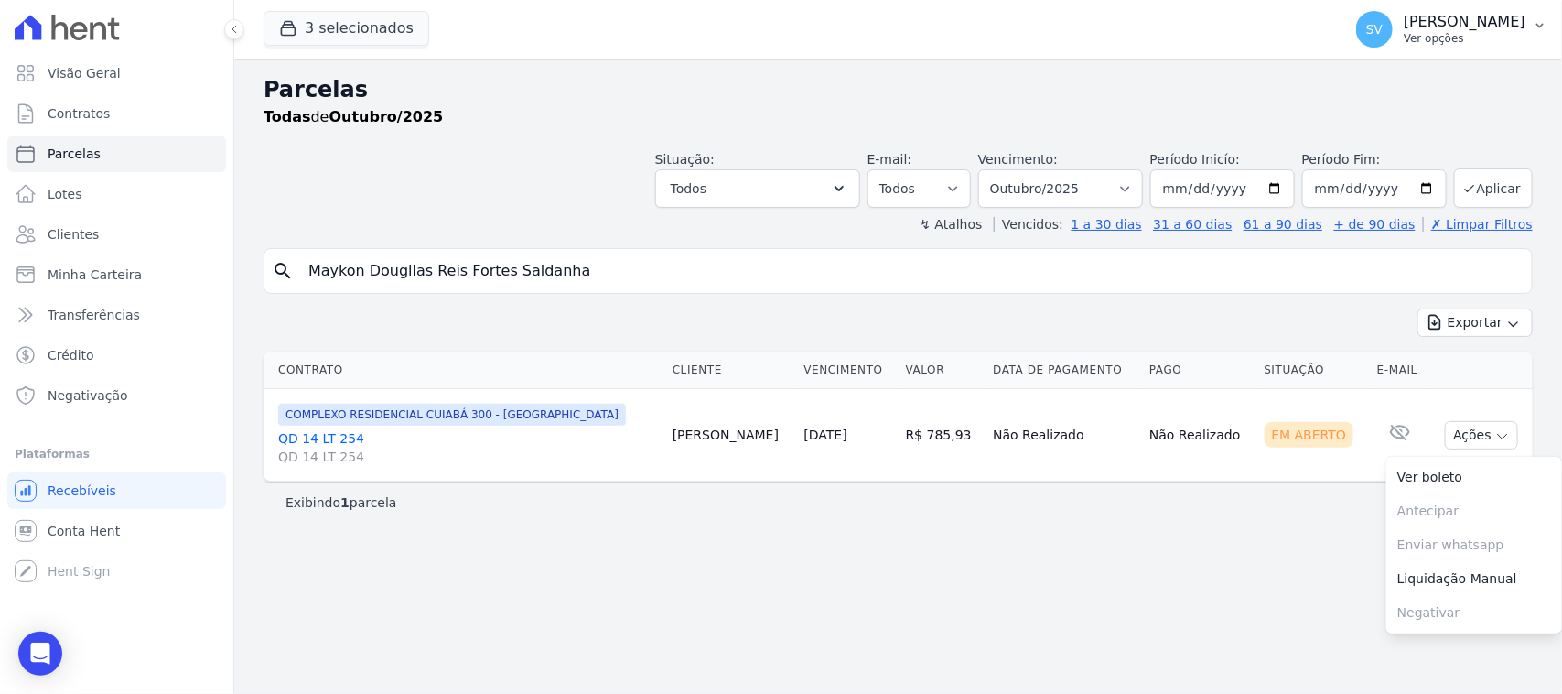
click at [1412, 21] on p "[PERSON_NAME] [PERSON_NAME]" at bounding box center [1465, 22] width 122 height 18
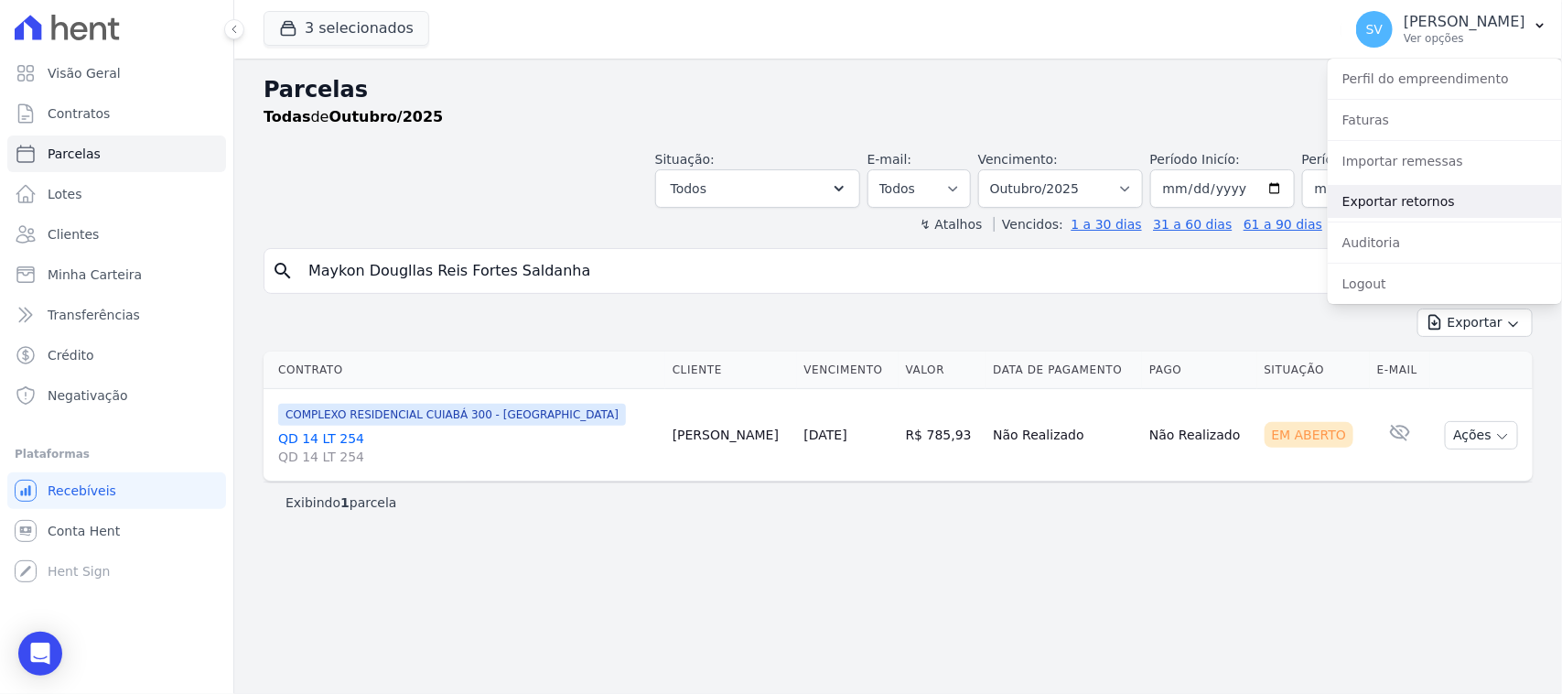
click at [1405, 195] on link "Exportar retornos" at bounding box center [1445, 201] width 234 height 33
click at [1414, 193] on link "Exportar retornos" at bounding box center [1445, 201] width 234 height 33
click at [1219, 604] on div "Parcelas Todas de Outubro/2025 Situação: Agendado Em Aberto Pago Processando Ca…" at bounding box center [898, 376] width 1328 height 635
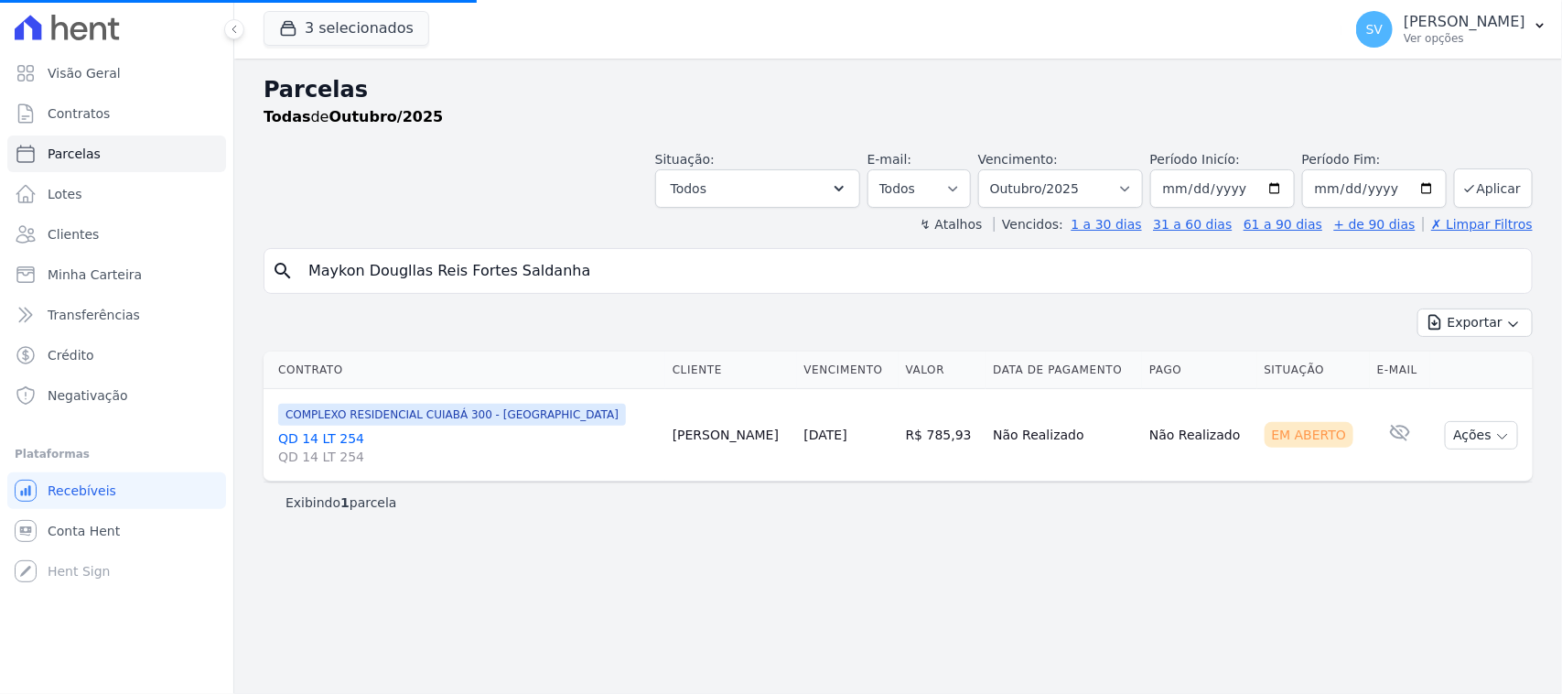
click at [1036, 647] on div "Parcelas Todas de Outubro/2025 Situação: Agendado Em Aberto Pago Processando Ca…" at bounding box center [898, 376] width 1328 height 635
select select
drag, startPoint x: 1366, startPoint y: 56, endPoint x: 1357, endPoint y: 34, distance: 23.5
click at [1357, 34] on div "SV SHIRLEY VANESSA SOUSA ALVES Ver opções Perfil do empreendimento Faturas Impo…" at bounding box center [1452, 29] width 221 height 59
click at [1404, 33] on p "Ver opções" at bounding box center [1465, 38] width 122 height 15
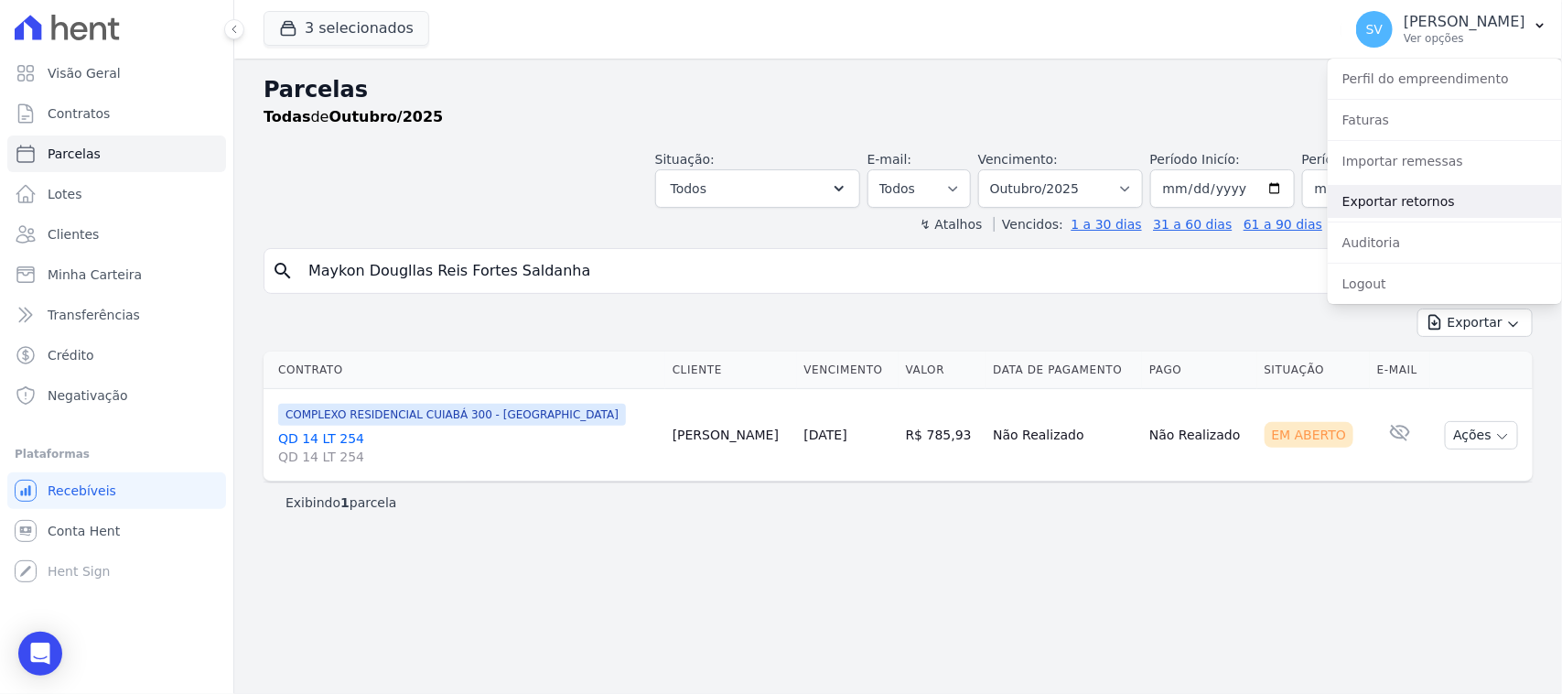
click at [1416, 208] on link "Exportar retornos" at bounding box center [1445, 201] width 234 height 33
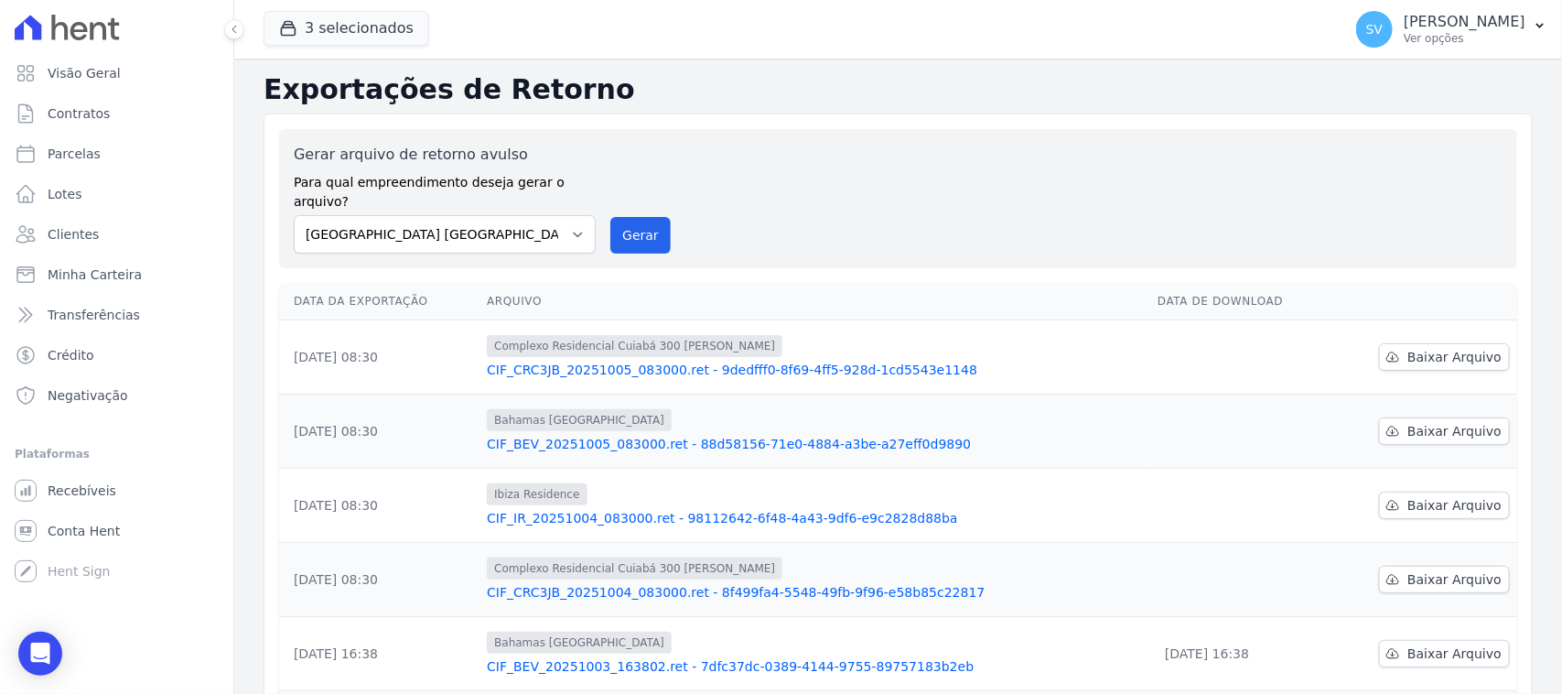
scroll to position [114, 0]
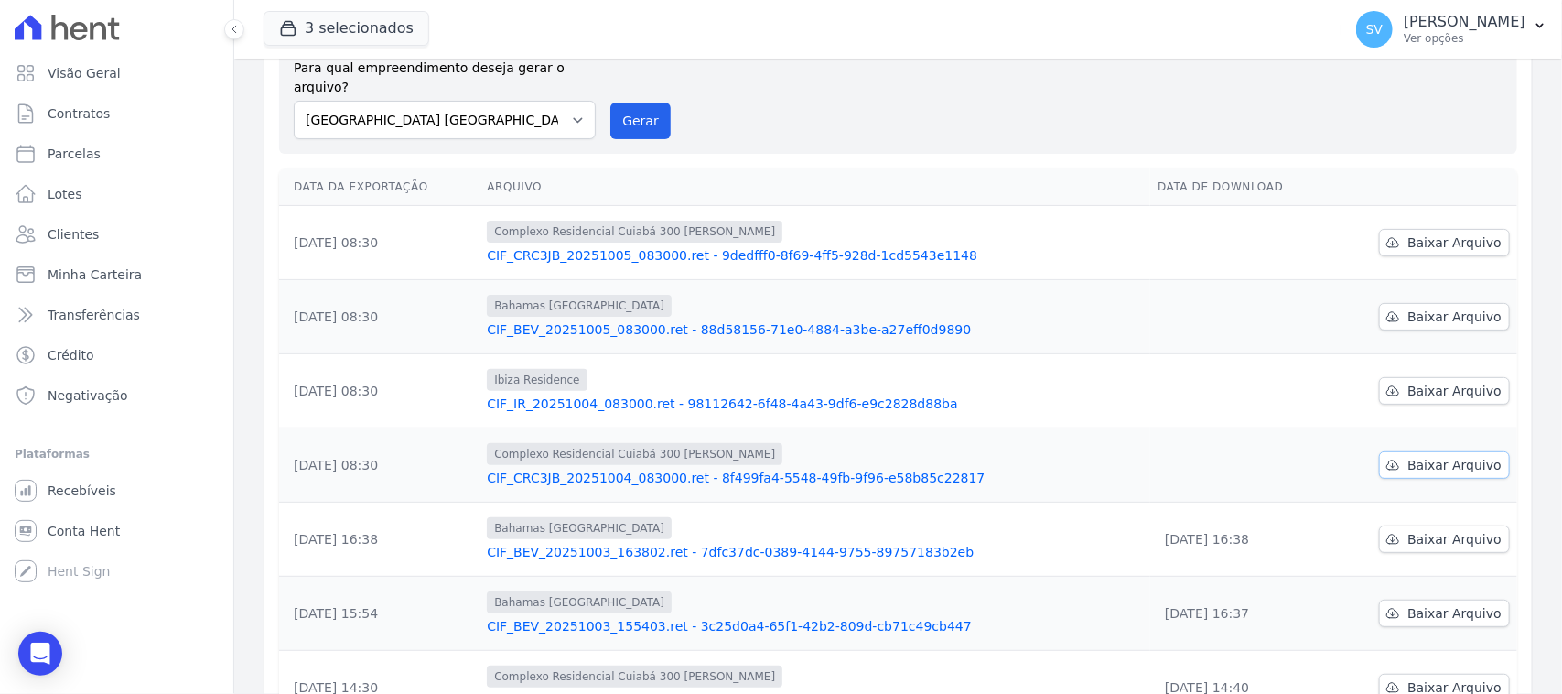
click at [1460, 456] on span "Baixar Arquivo" at bounding box center [1455, 465] width 94 height 18
click at [1443, 456] on span "Baixar Arquivo" at bounding box center [1455, 465] width 94 height 18
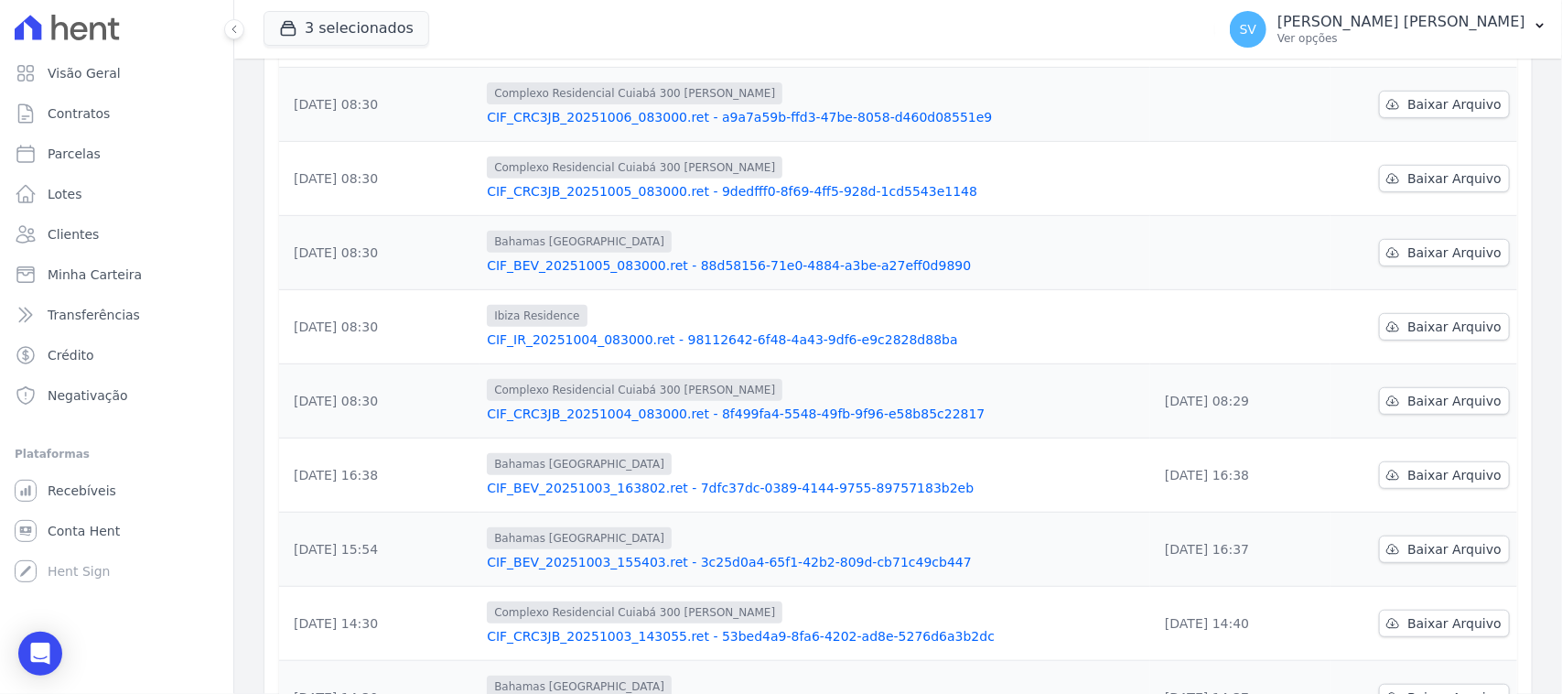
scroll to position [343, 0]
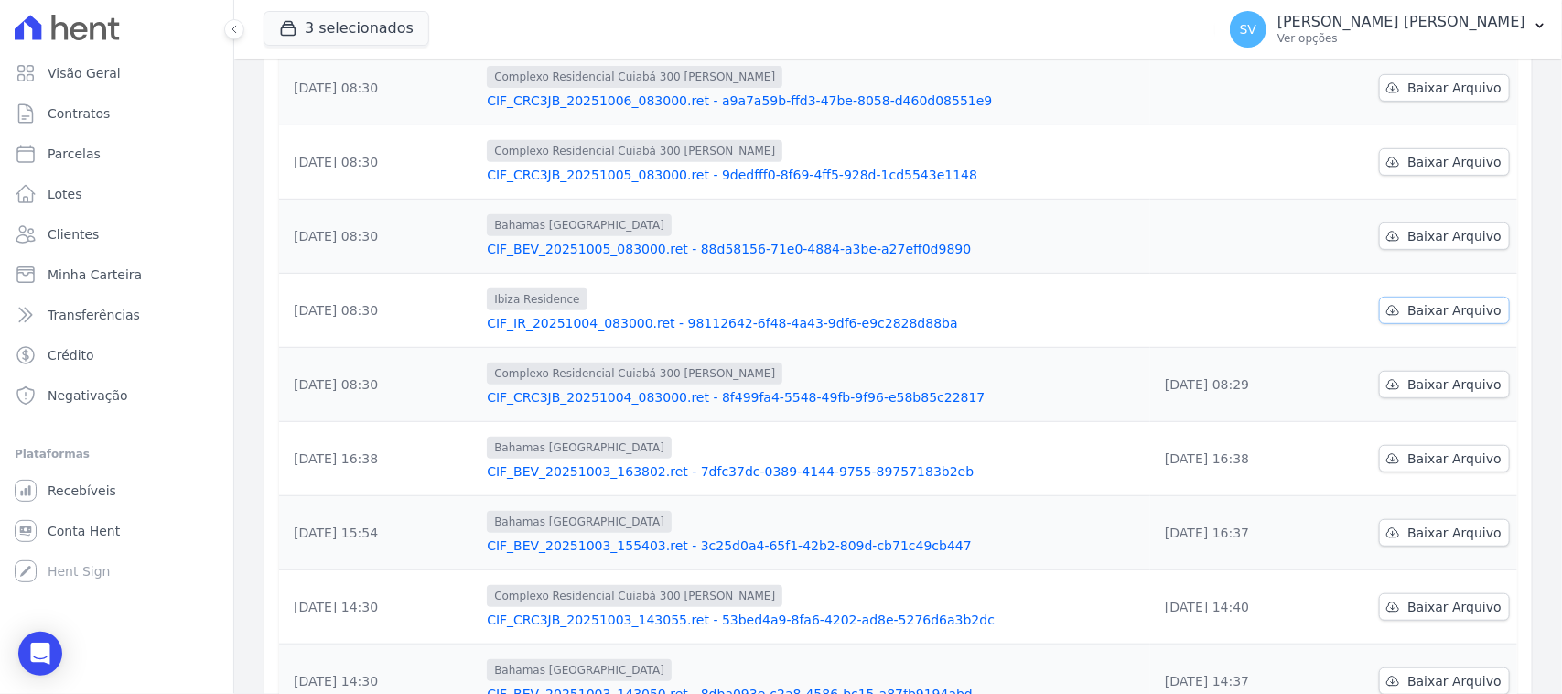
click at [1430, 301] on span "Baixar Arquivo" at bounding box center [1455, 310] width 94 height 18
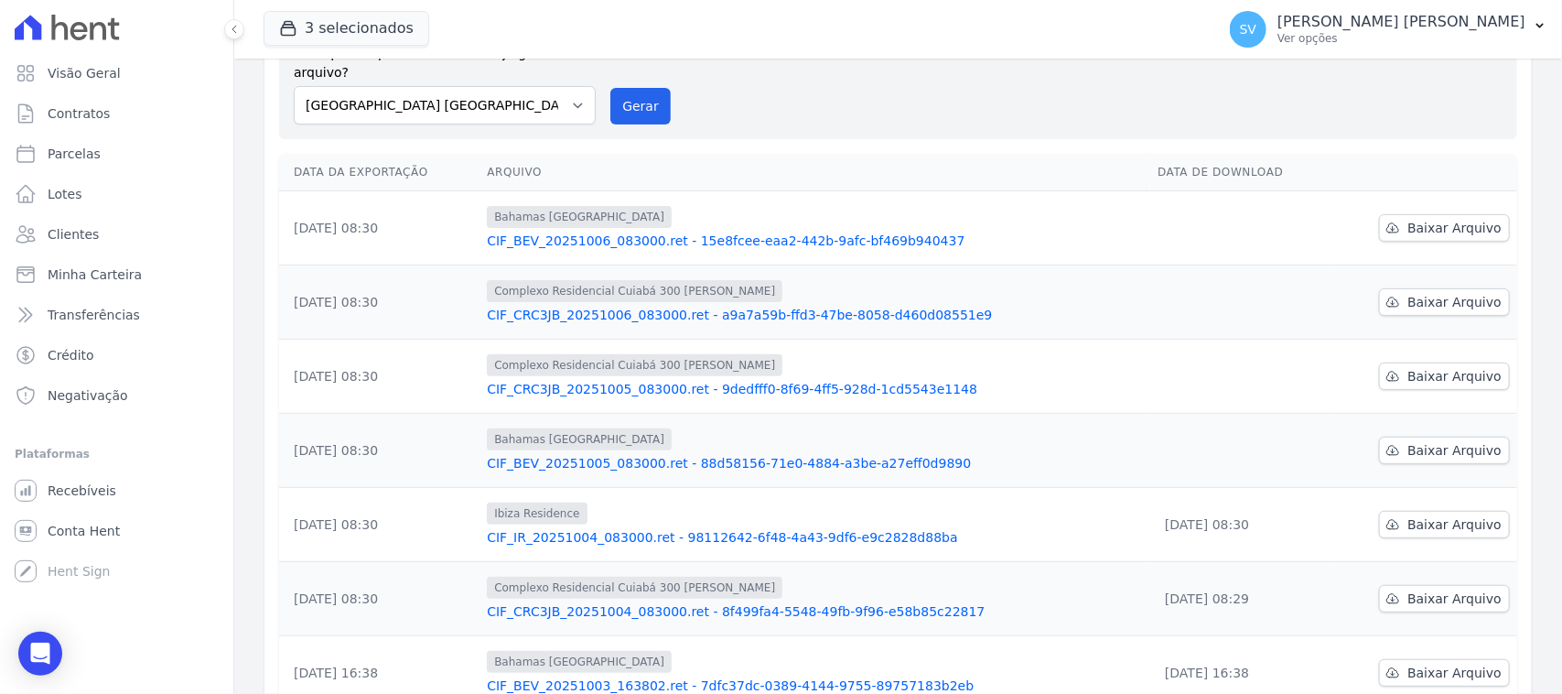
scroll to position [343, 0]
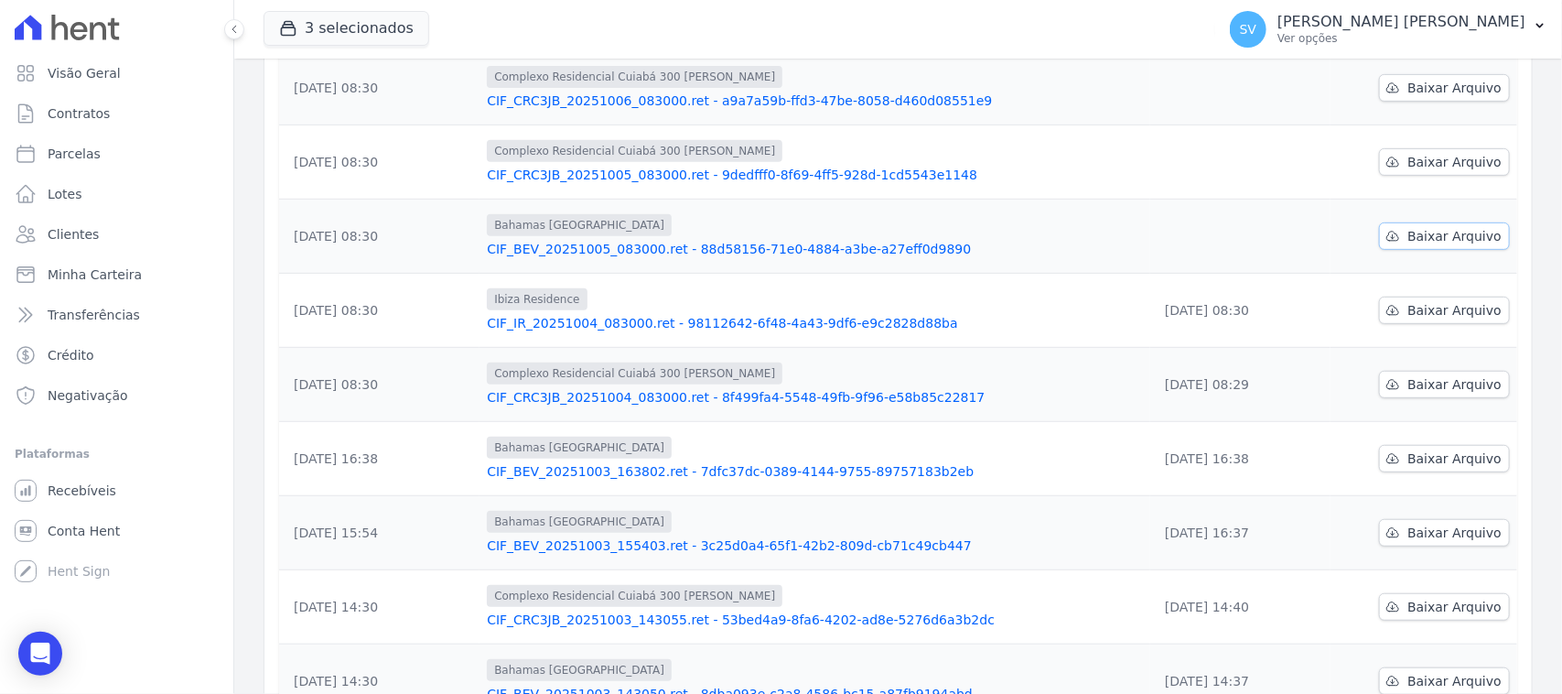
click at [1440, 227] on span "Baixar Arquivo" at bounding box center [1455, 236] width 94 height 18
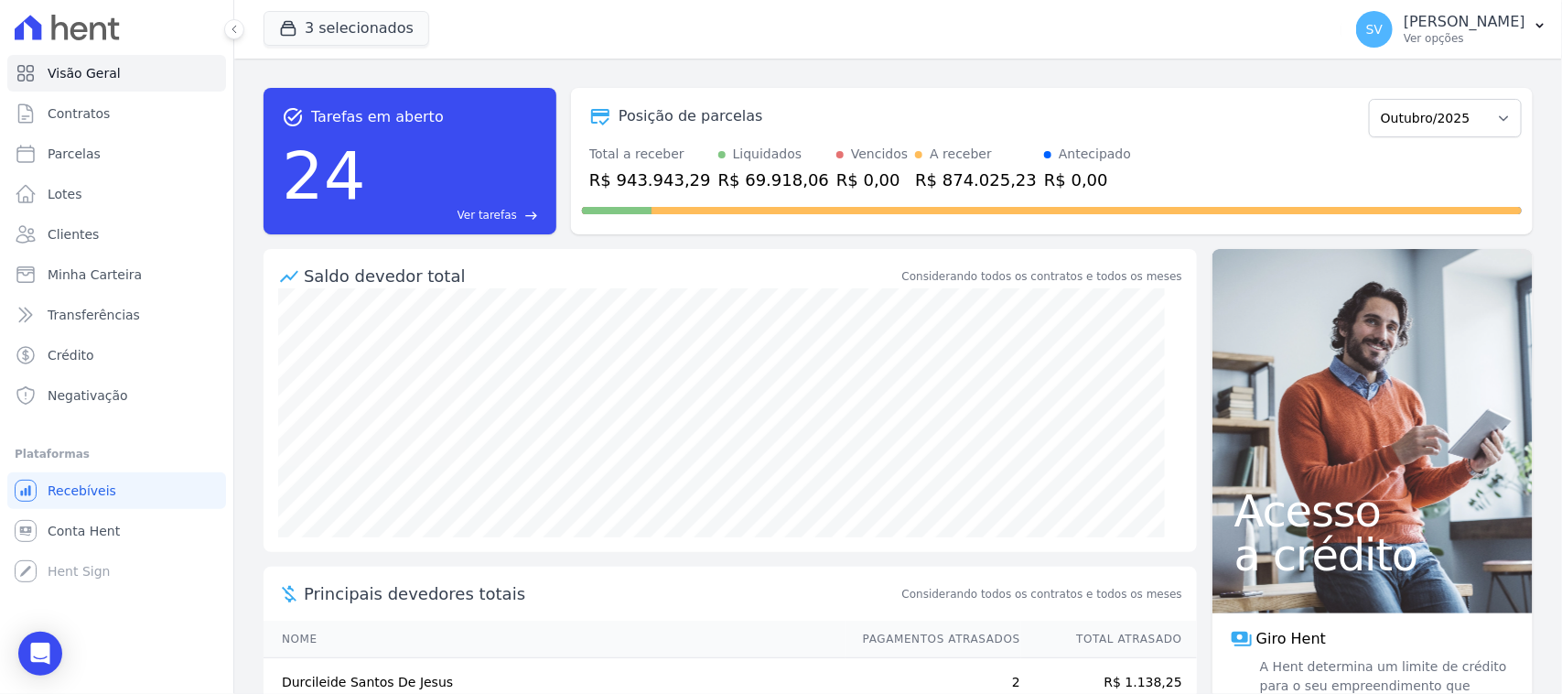
drag, startPoint x: 1394, startPoint y: 23, endPoint x: 1475, endPoint y: 181, distance: 178.1
click at [1404, 25] on p "[PERSON_NAME]" at bounding box center [1465, 22] width 122 height 18
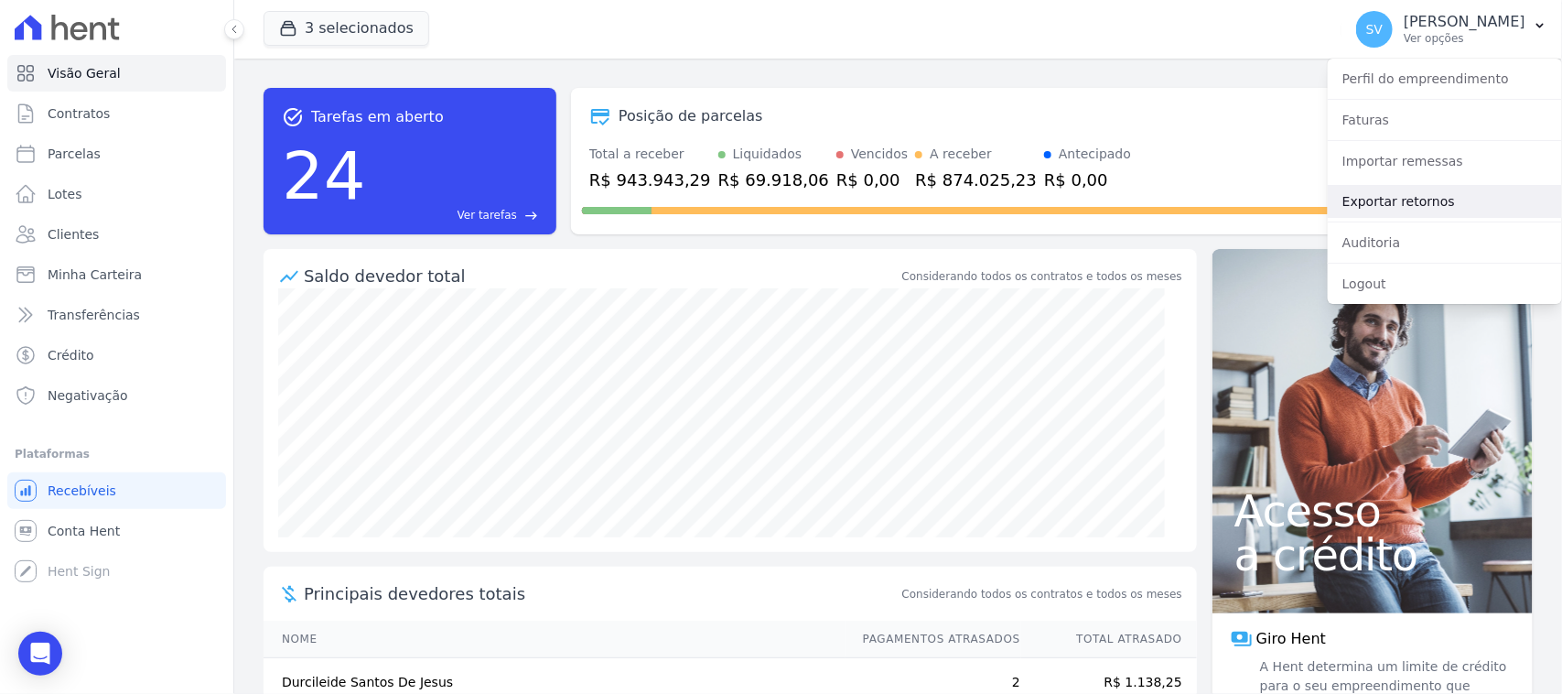
click at [1456, 200] on link "Exportar retornos" at bounding box center [1445, 201] width 234 height 33
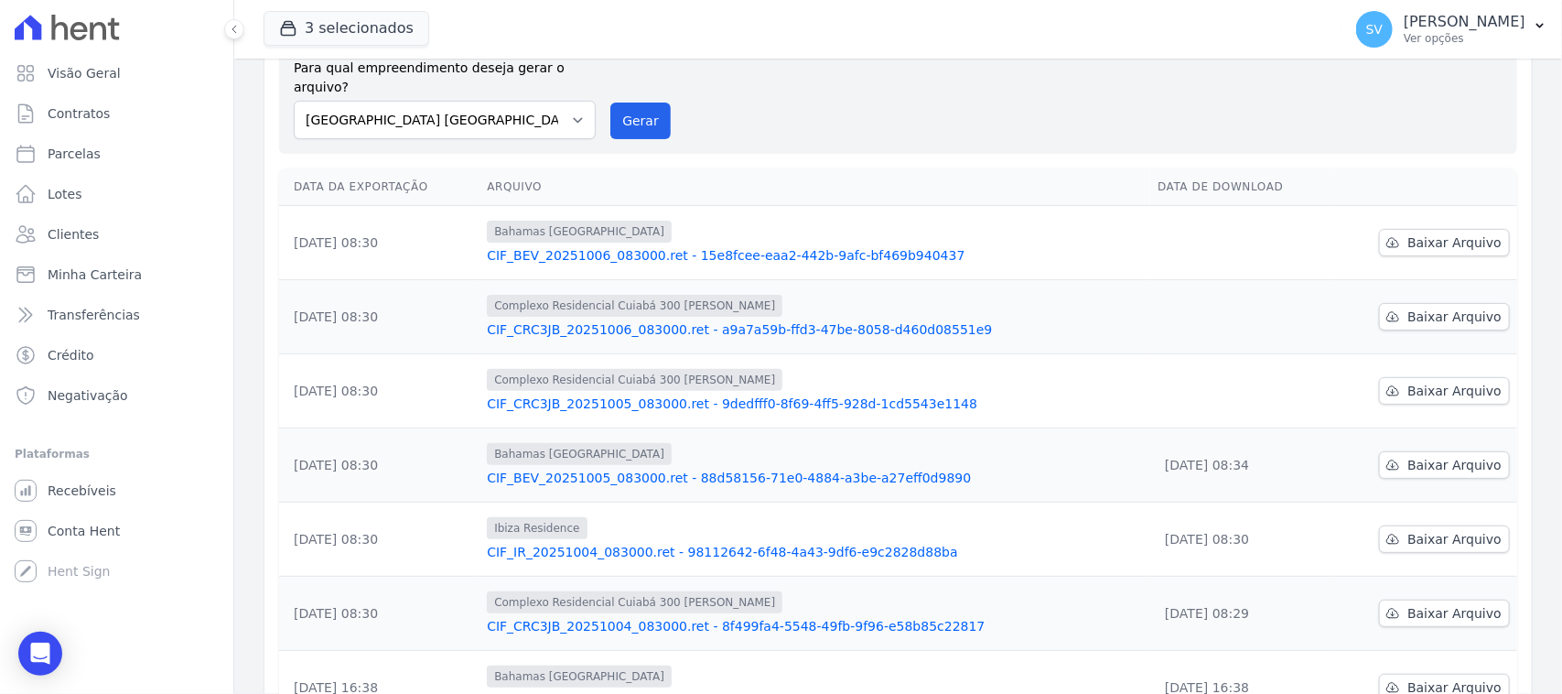
scroll to position [229, 0]
